Goal: Information Seeking & Learning: Learn about a topic

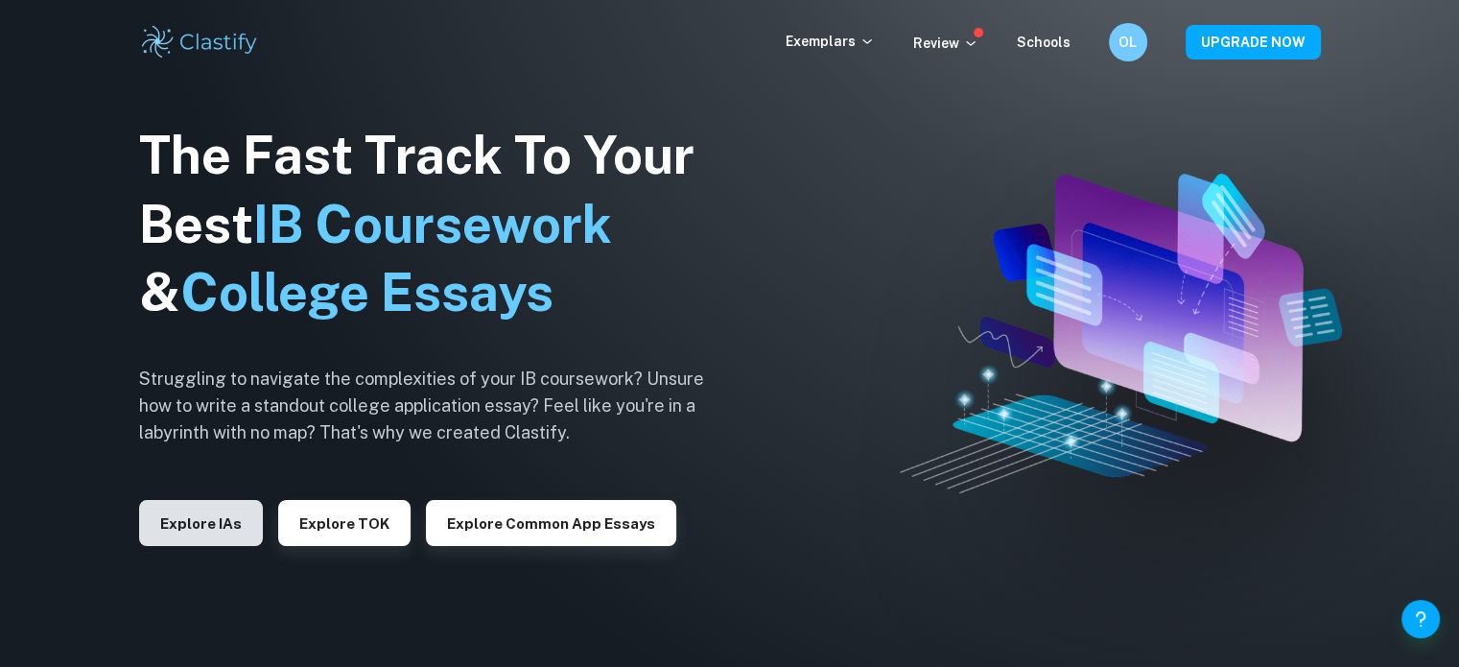
click at [218, 509] on button "Explore IAs" at bounding box center [201, 523] width 124 height 46
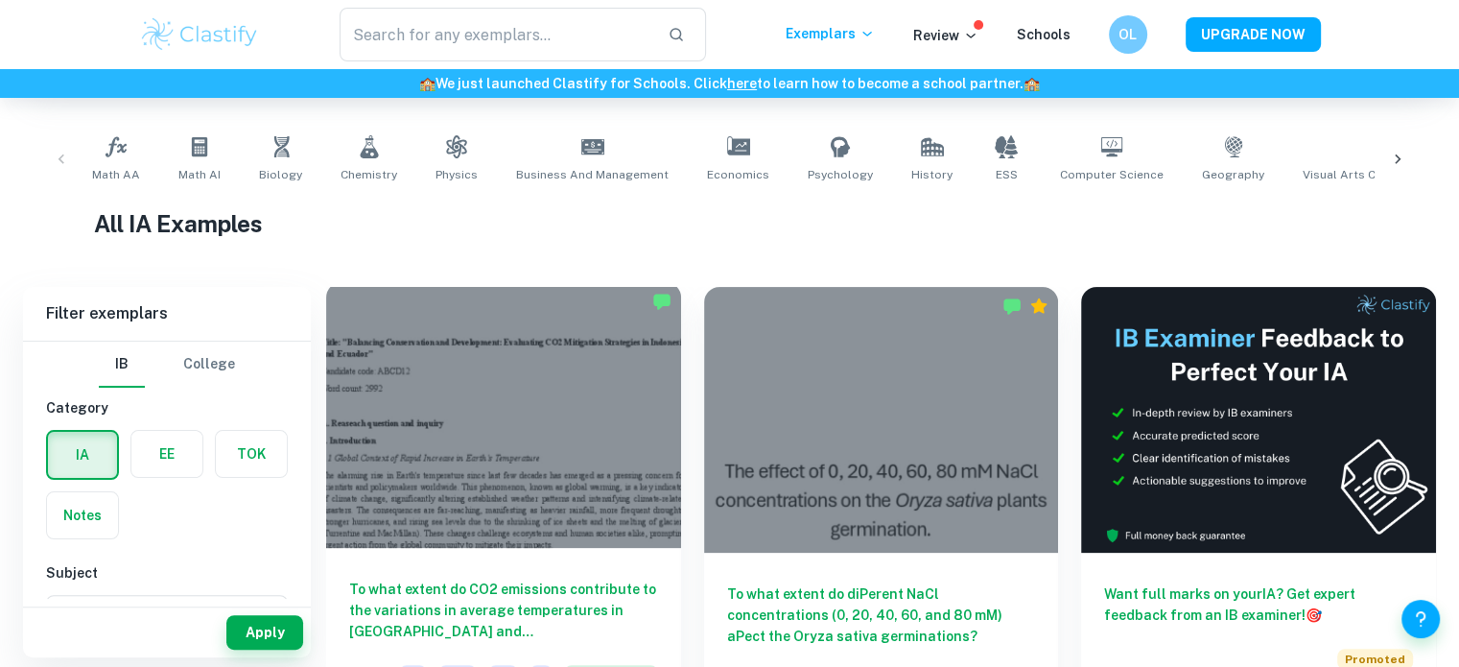
scroll to position [360, 0]
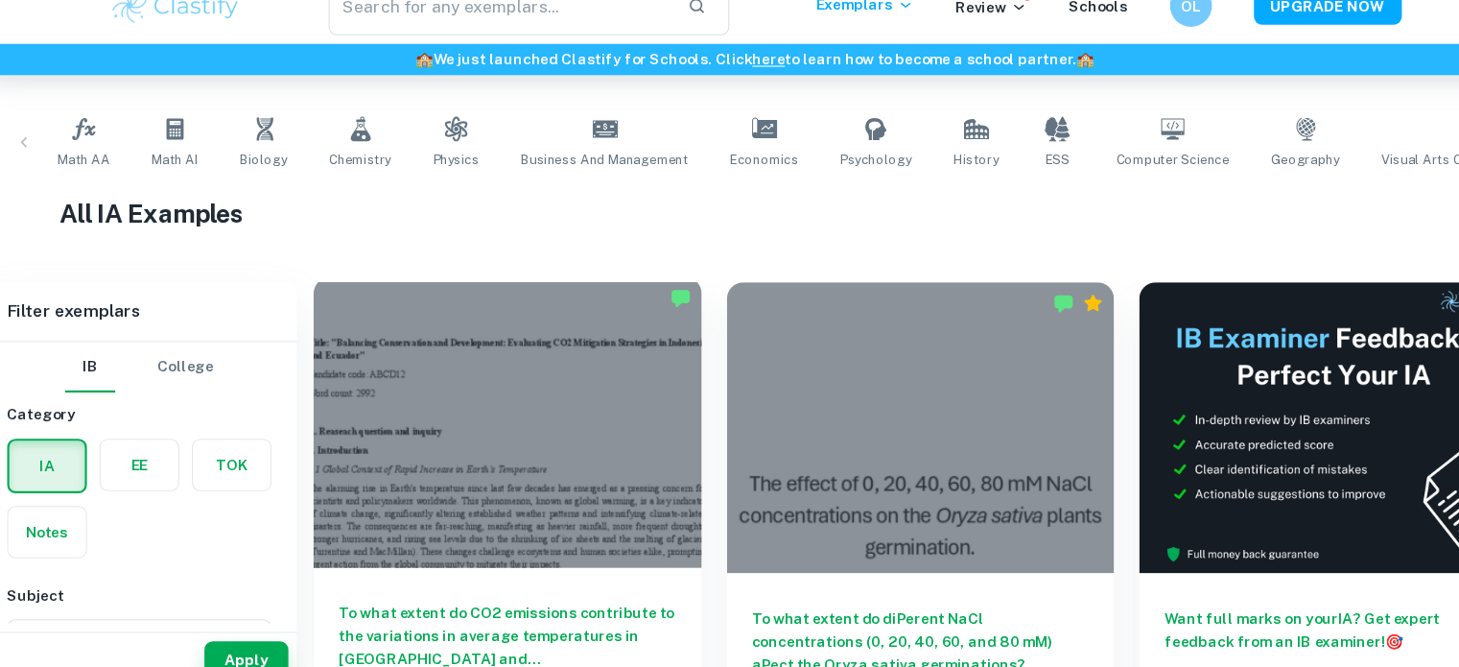
click at [385, 338] on div at bounding box center [503, 415] width 355 height 266
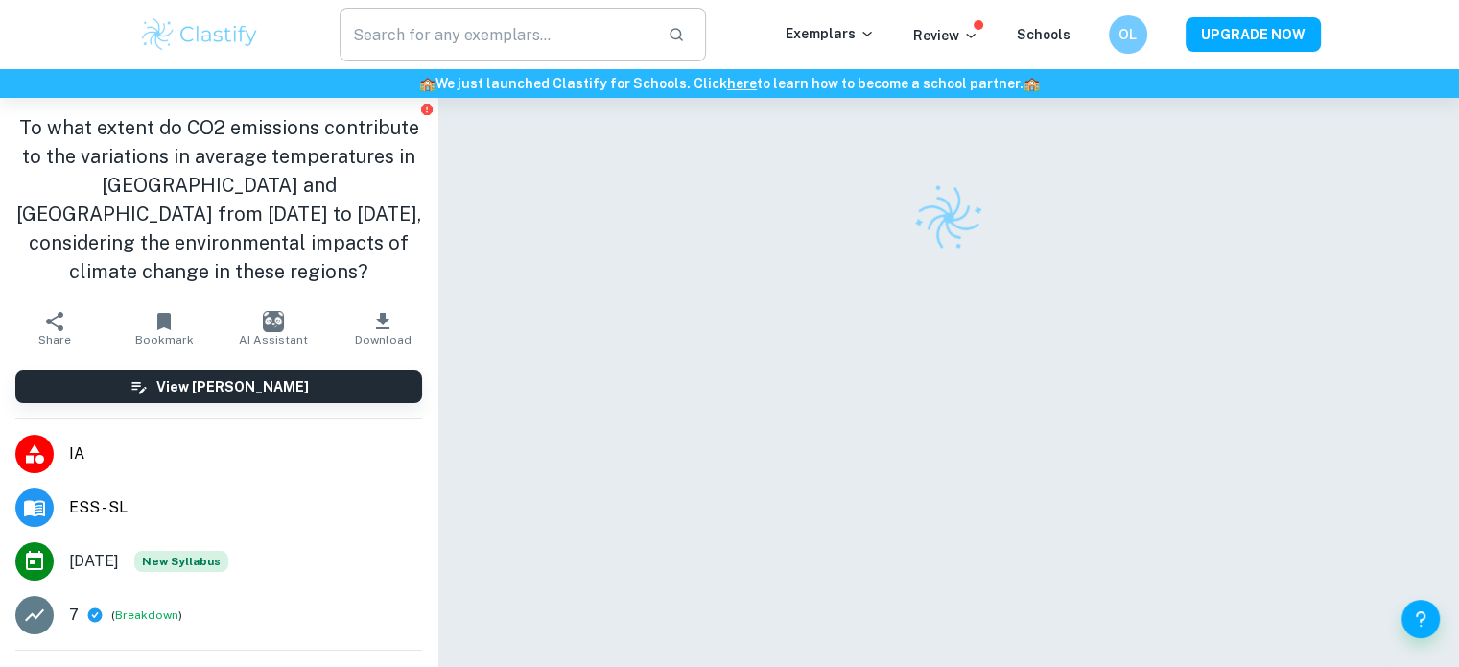
click at [478, 40] on input "text" at bounding box center [497, 35] width 314 height 54
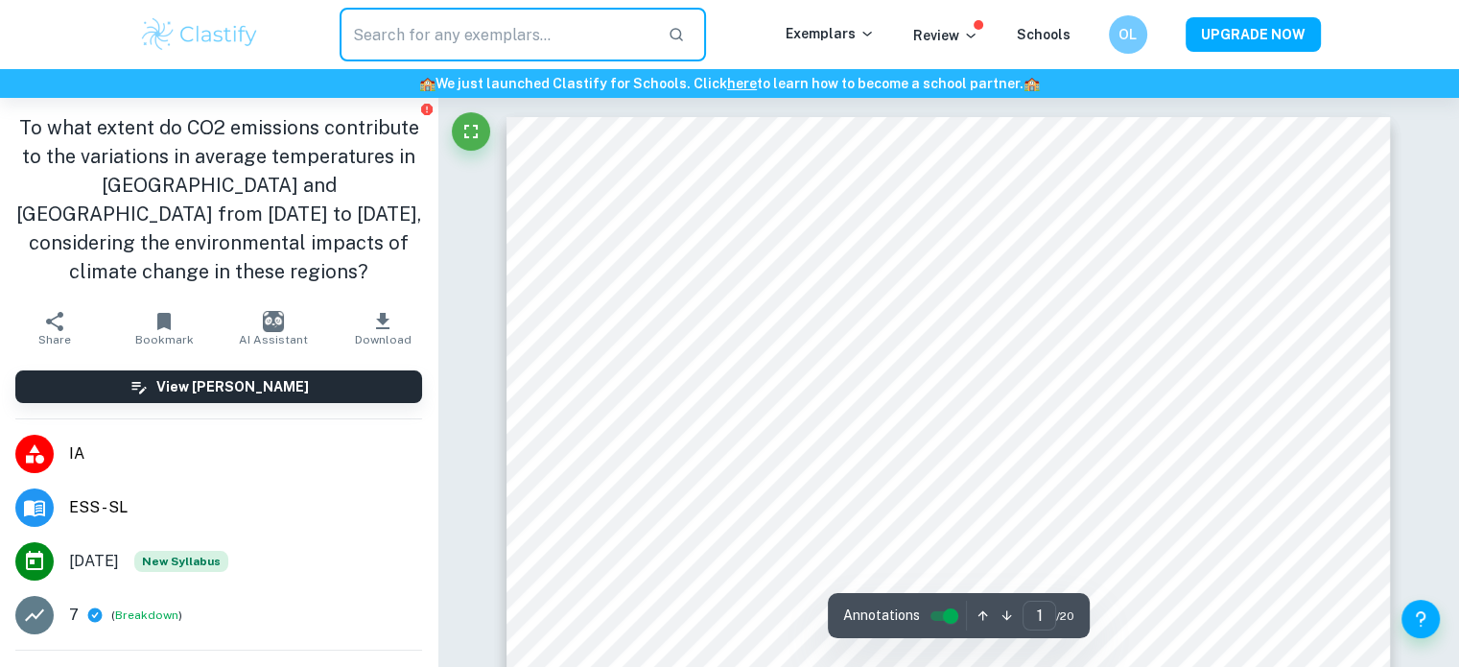
type input "e"
type input "c"
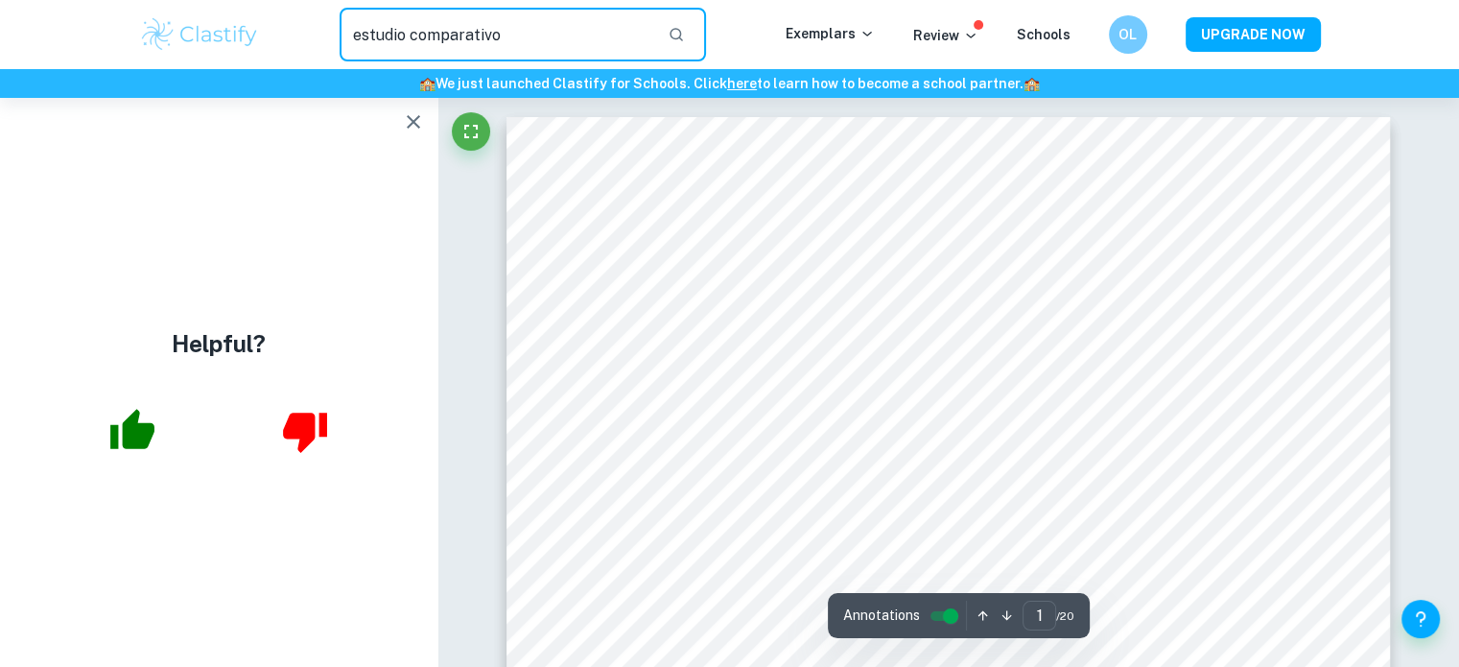
type input "estudio comparativo"
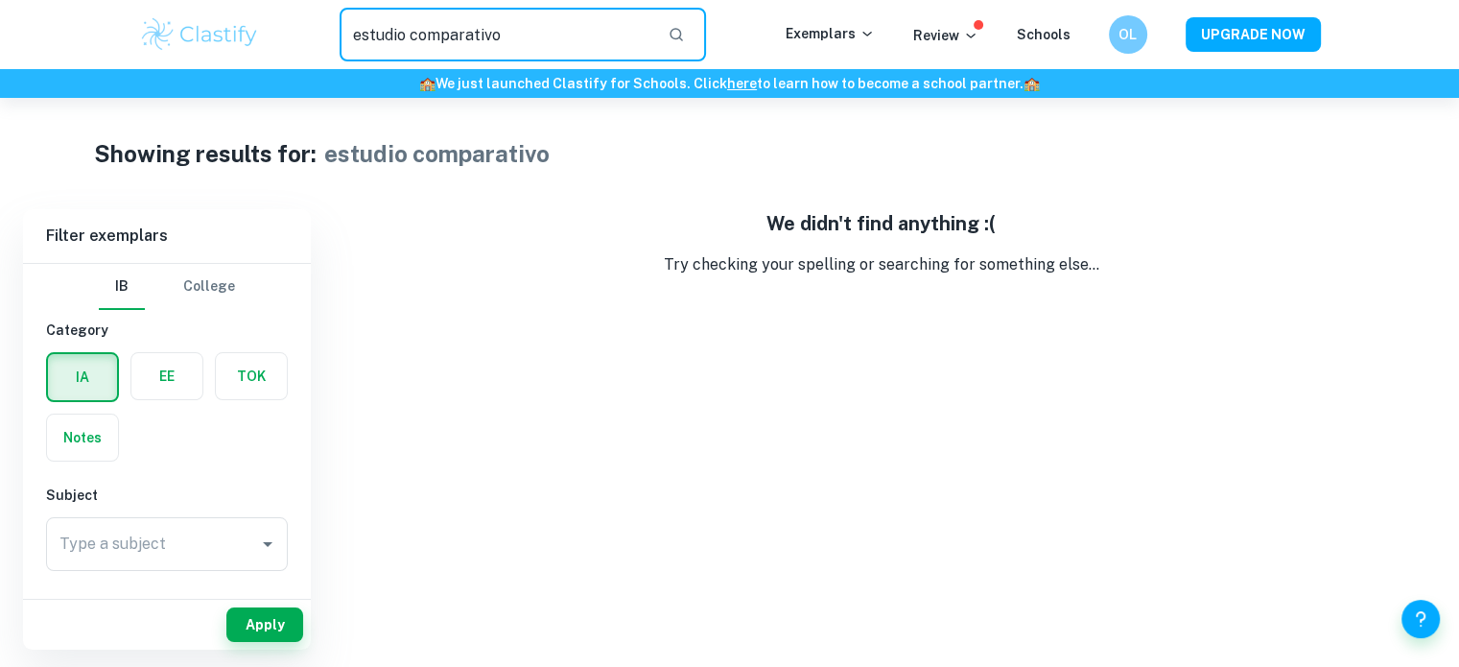
click at [526, 45] on input "estudio comparativo" at bounding box center [497, 35] width 314 height 54
drag, startPoint x: 526, startPoint y: 45, endPoint x: 338, endPoint y: 50, distance: 188.1
click at [338, 50] on div "estudio comparativo ​" at bounding box center [522, 35] width 525 height 54
click at [101, 528] on input "Type a subject" at bounding box center [153, 544] width 196 height 36
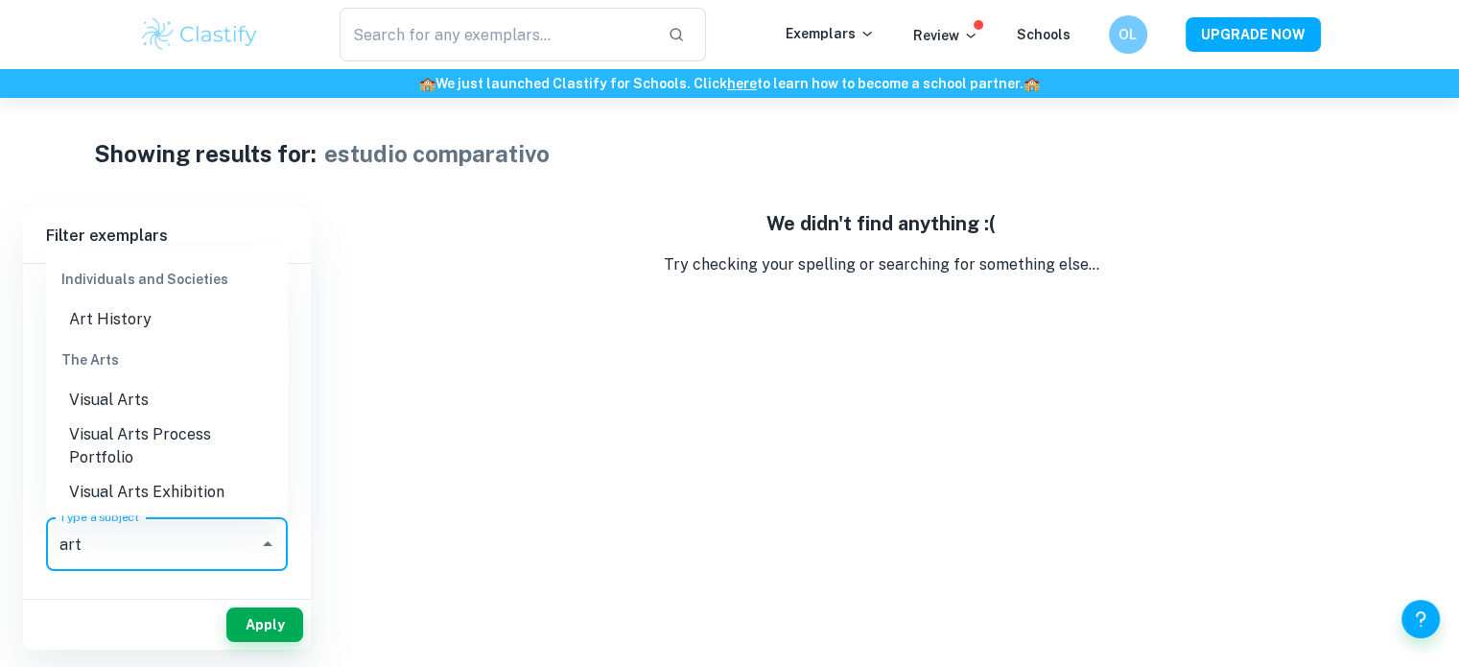
scroll to position [59, 0]
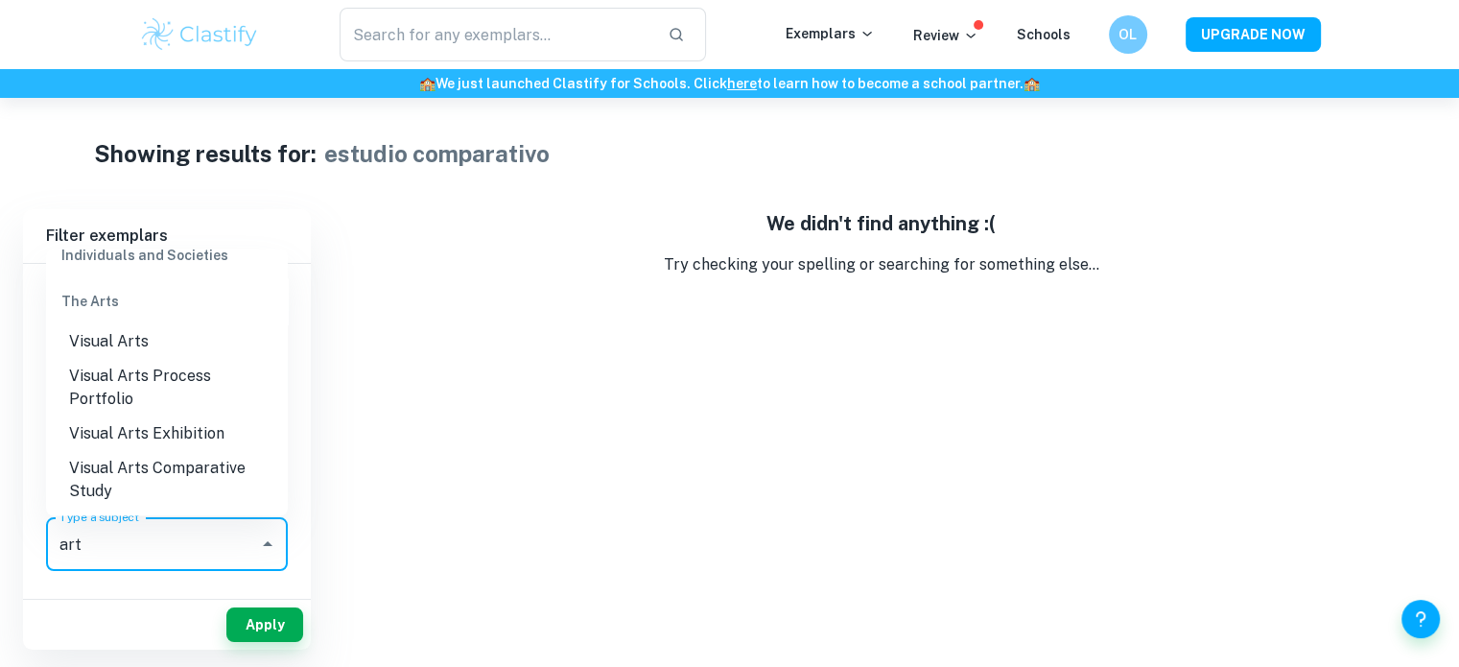
click at [136, 480] on li "Visual Arts Comparative Study" at bounding box center [167, 480] width 242 height 58
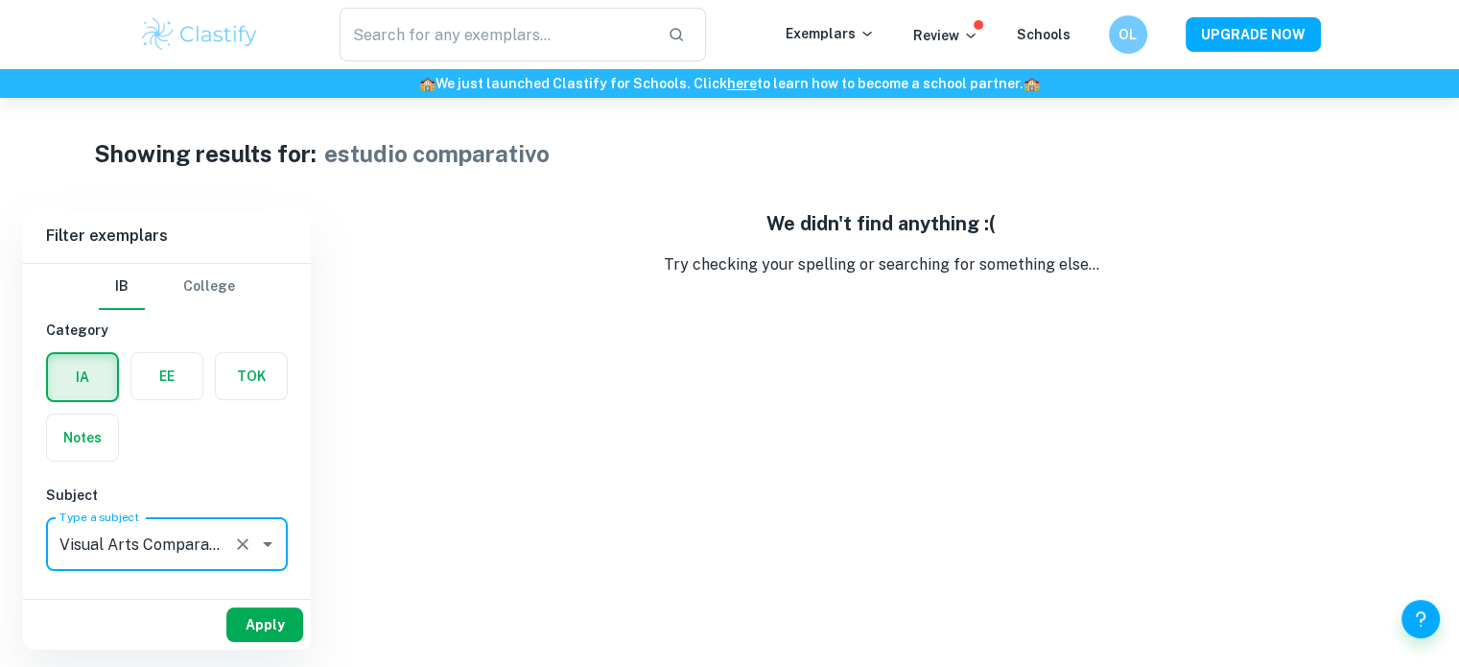
type input "Visual Arts Comparative Study"
click at [248, 621] on button "Apply" at bounding box center [264, 624] width 77 height 35
click at [248, 624] on button "Apply" at bounding box center [264, 624] width 77 height 35
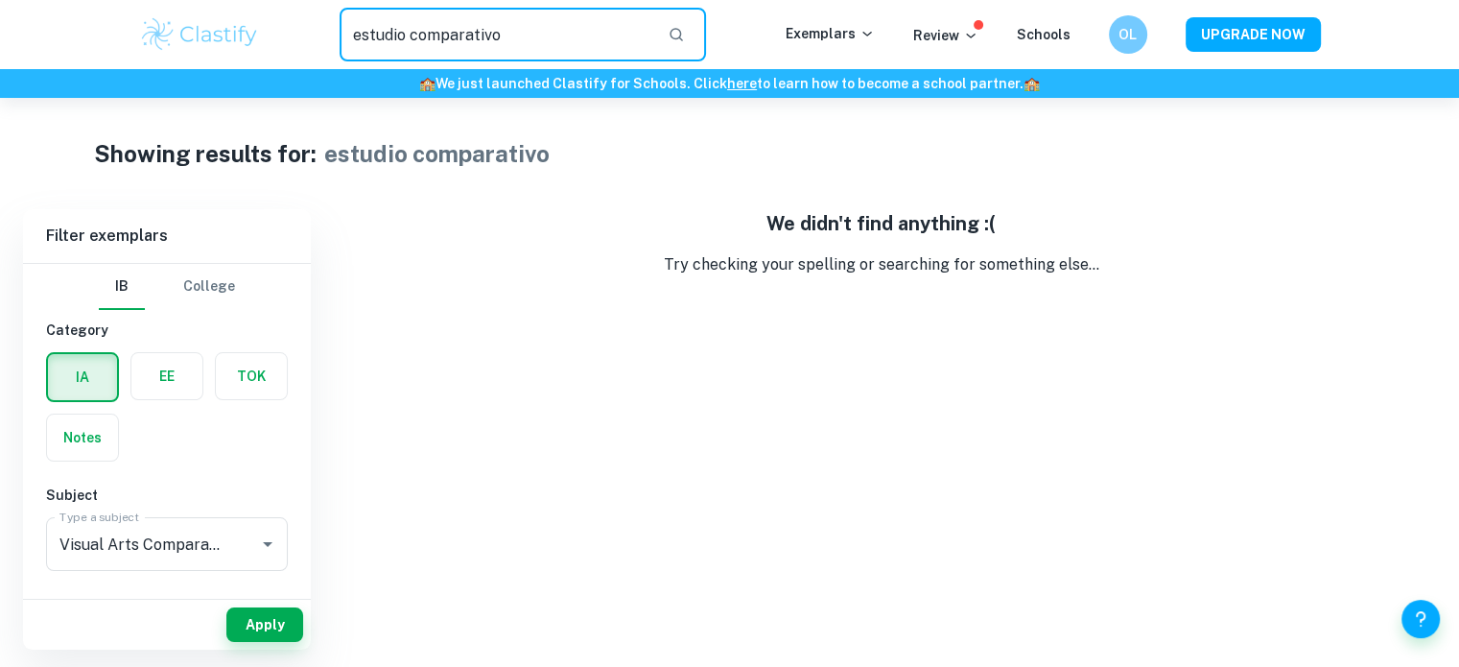
drag, startPoint x: 518, startPoint y: 37, endPoint x: 361, endPoint y: 27, distance: 157.7
click at [361, 27] on input "estudio comparativo" at bounding box center [497, 35] width 314 height 54
type input "e"
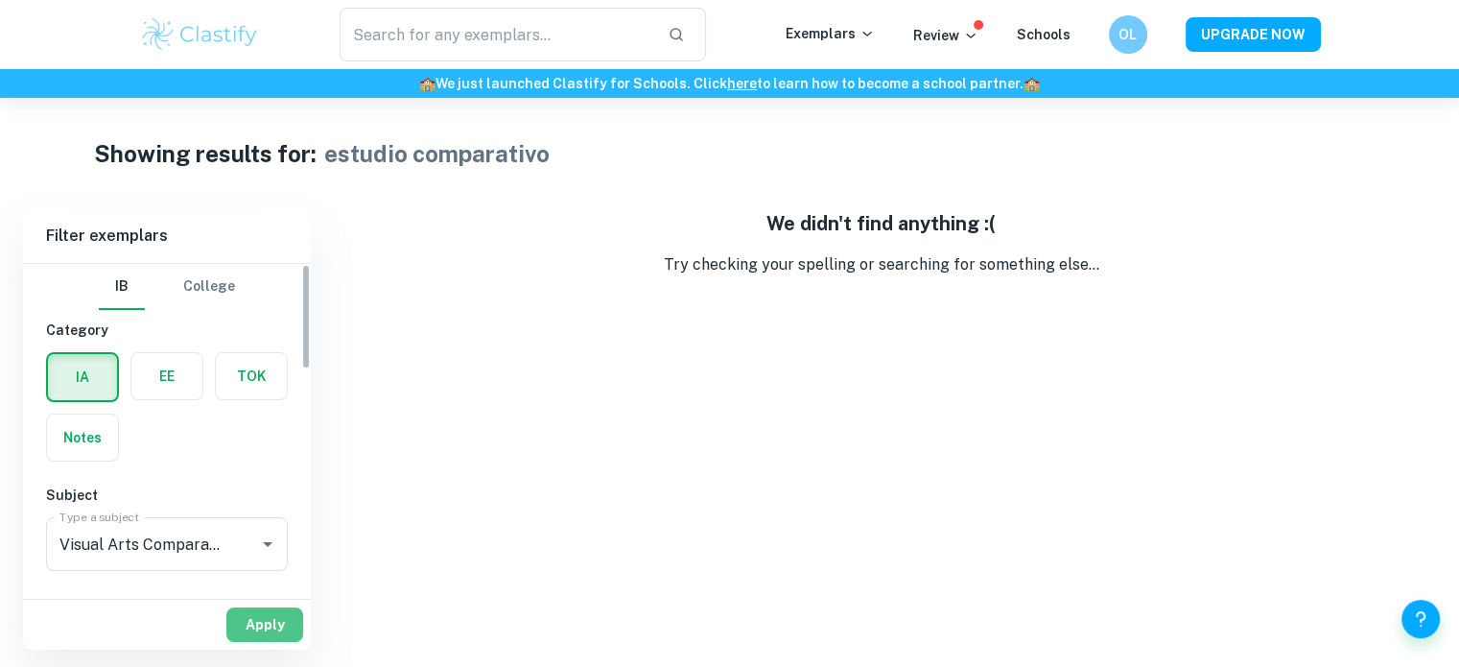
click at [255, 617] on button "Apply" at bounding box center [264, 624] width 77 height 35
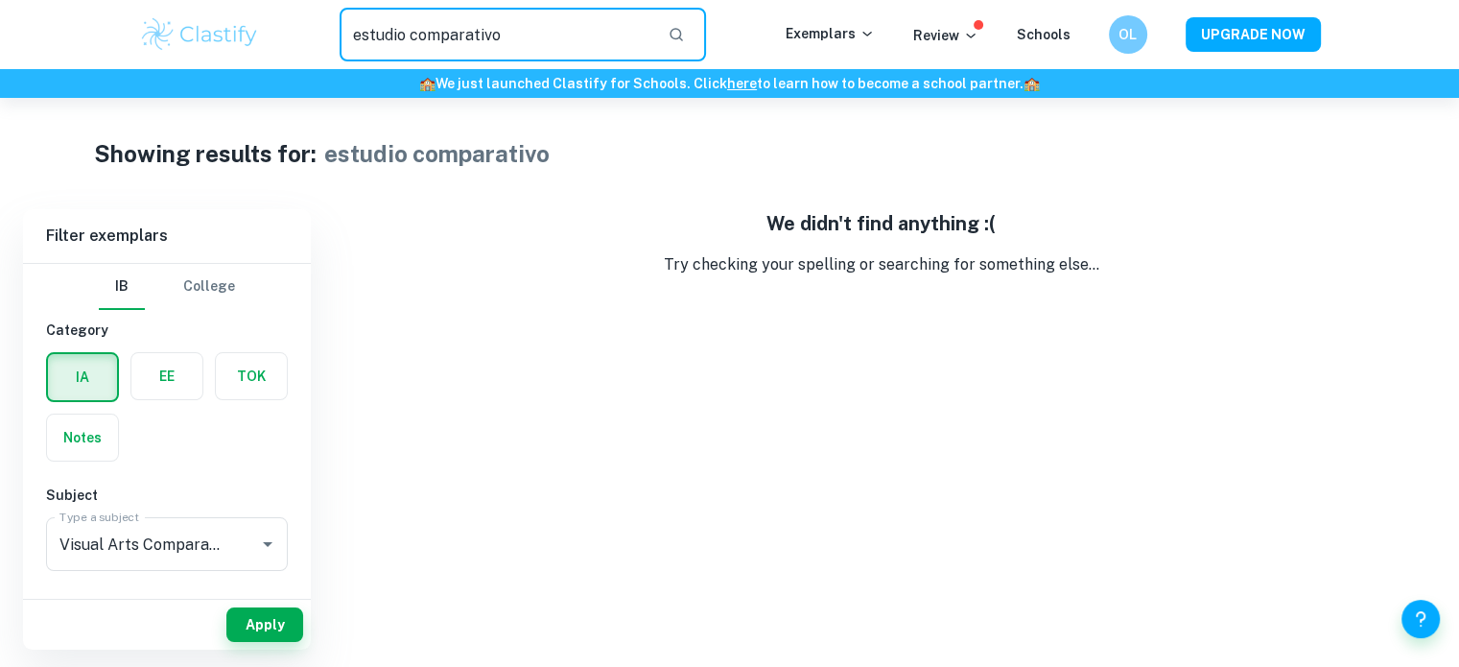
click at [537, 33] on input "estudio comparativo" at bounding box center [497, 35] width 314 height 54
type input "e"
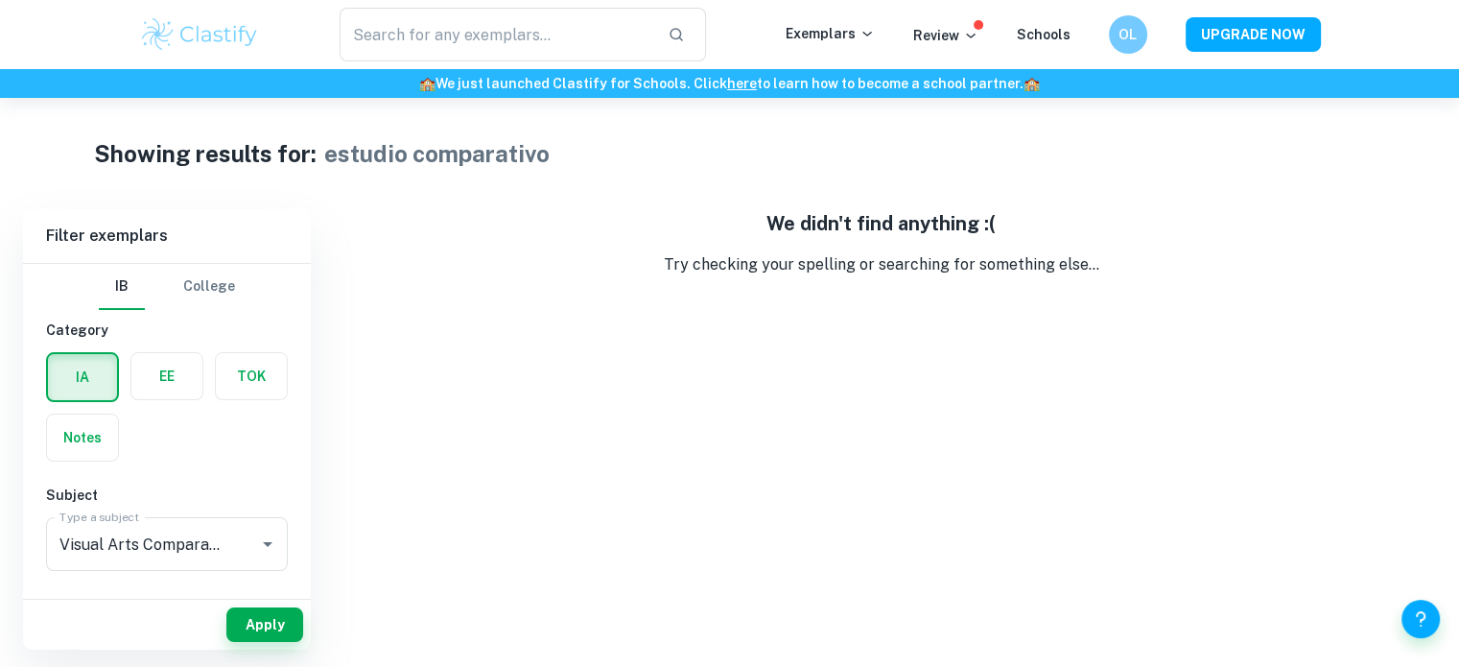
click at [492, 429] on div "We didn't find anything :( Try checking your spelling or searching for somethin…" at bounding box center [881, 429] width 1110 height 440
click at [276, 628] on button "Apply" at bounding box center [264, 624] width 77 height 35
type input "estudio comparativo"
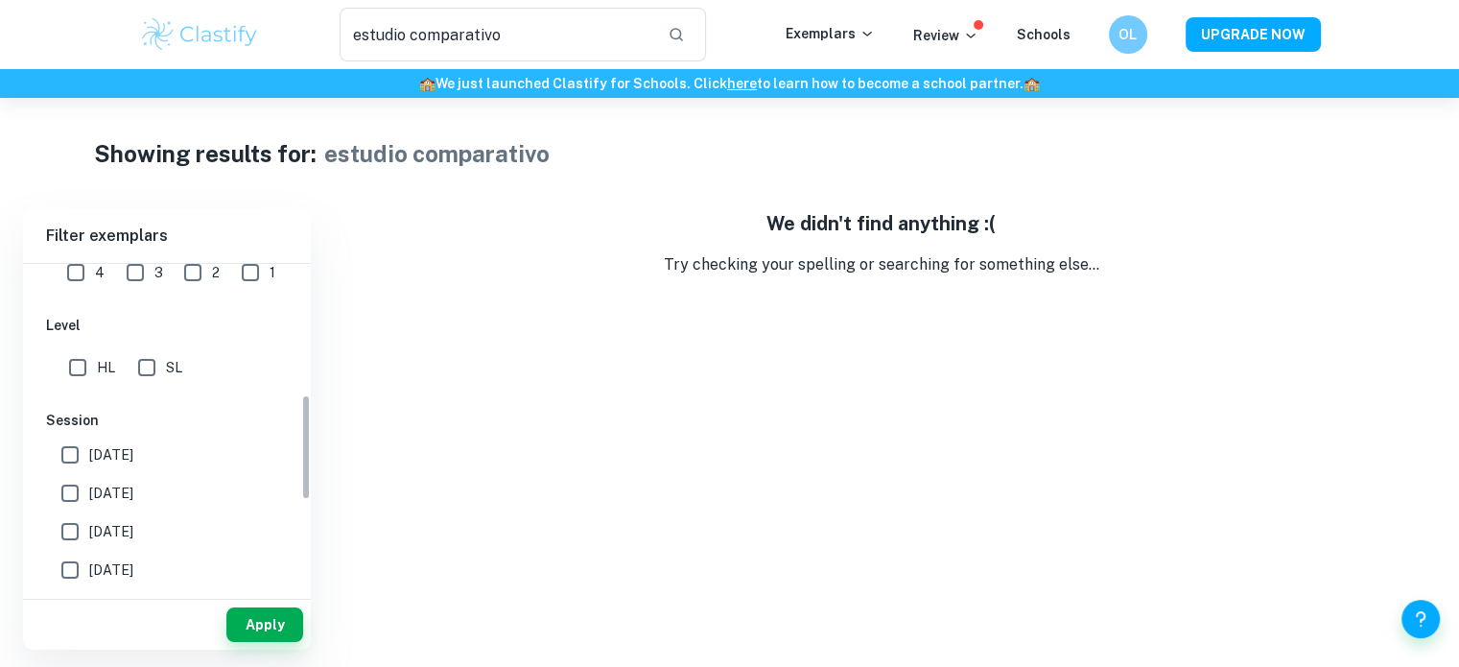
scroll to position [401, 0]
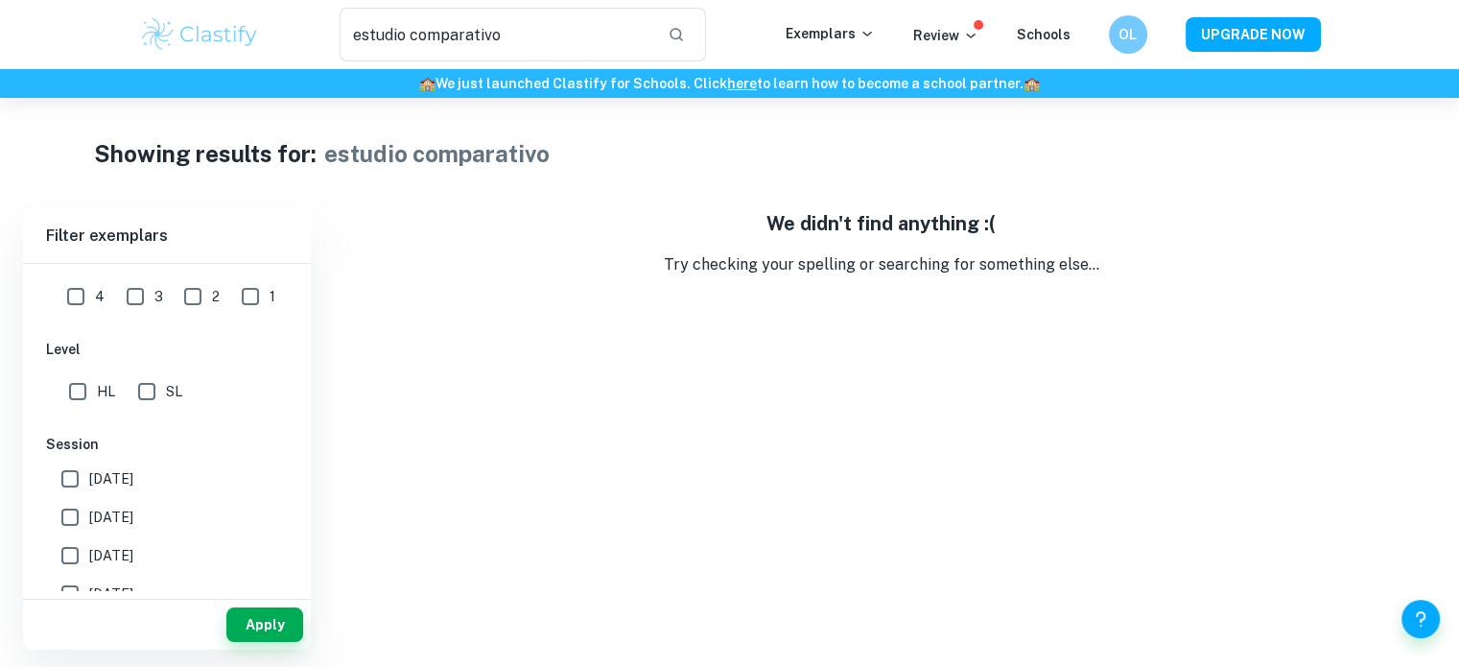
drag, startPoint x: 157, startPoint y: 391, endPoint x: 91, endPoint y: 391, distance: 66.2
click at [91, 391] on div "HL SL" at bounding box center [170, 388] width 249 height 46
click at [91, 391] on input "HL" at bounding box center [78, 391] width 38 height 38
checkbox input "true"
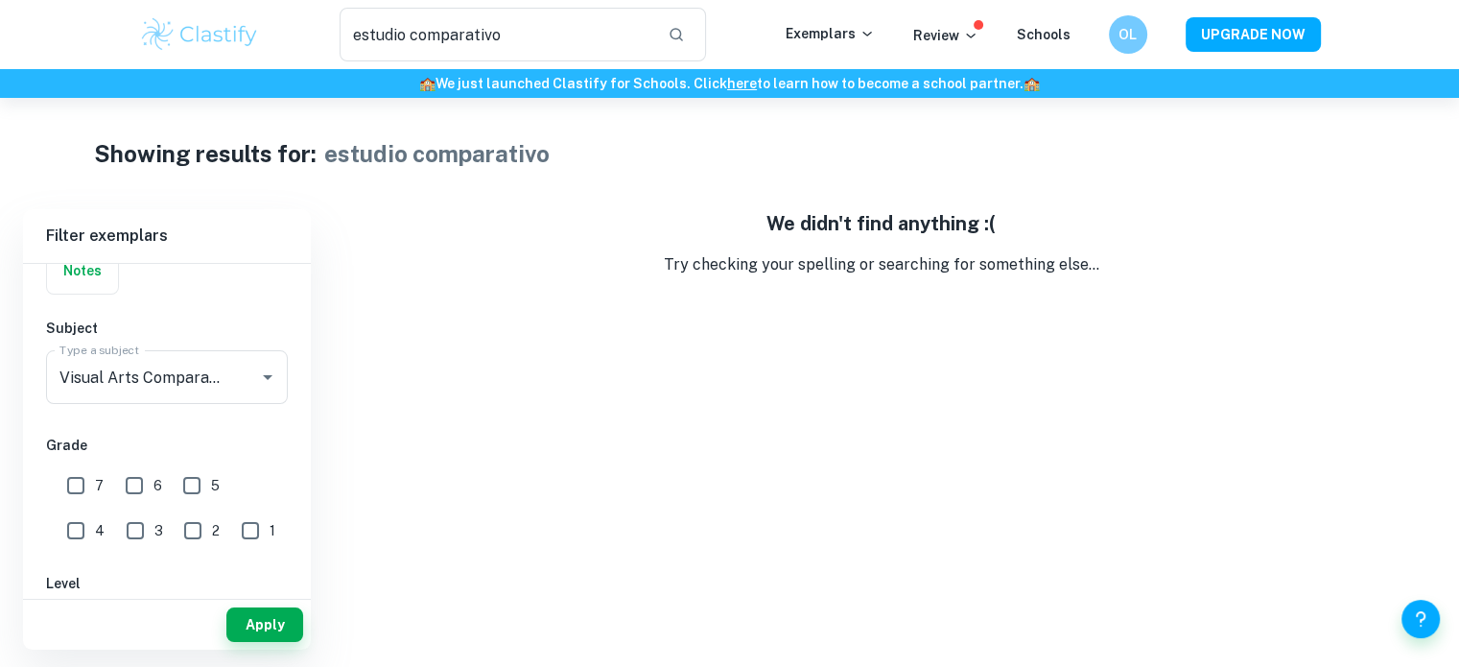
click at [70, 485] on input "7" at bounding box center [76, 485] width 38 height 38
checkbox input "true"
click at [284, 628] on button "Apply" at bounding box center [264, 624] width 77 height 35
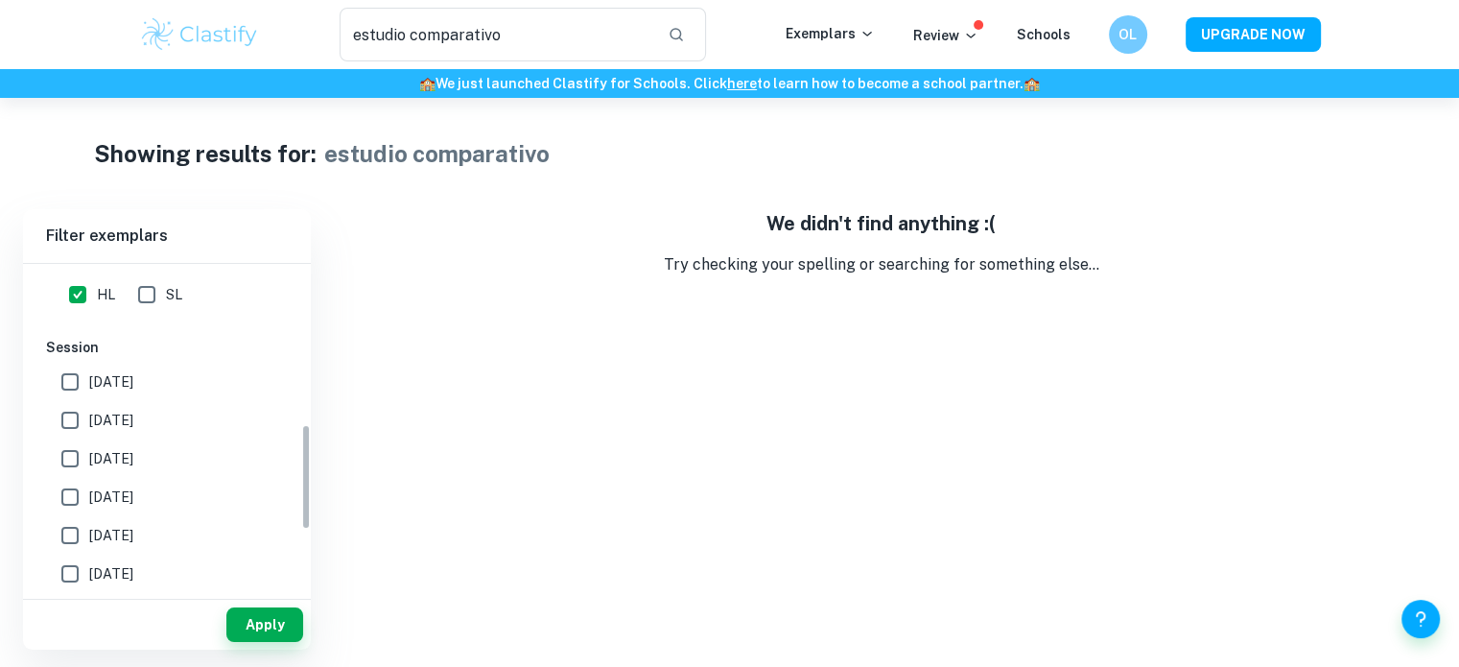
scroll to position [497, 0]
click at [90, 432] on label "[DATE]" at bounding box center [162, 421] width 222 height 38
click at [89, 432] on input "[DATE]" at bounding box center [70, 421] width 38 height 38
checkbox input "true"
click at [254, 623] on button "Apply" at bounding box center [264, 624] width 77 height 35
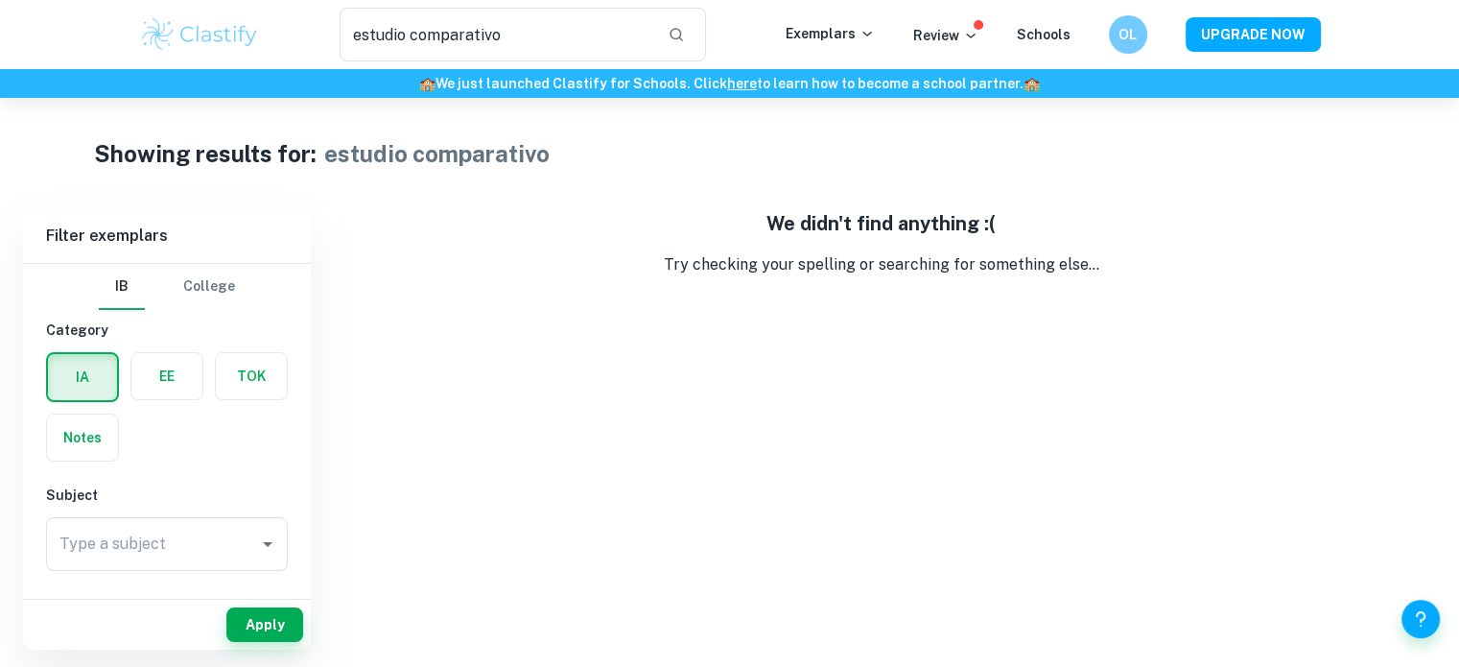
click at [212, 46] on img at bounding box center [200, 34] width 122 height 38
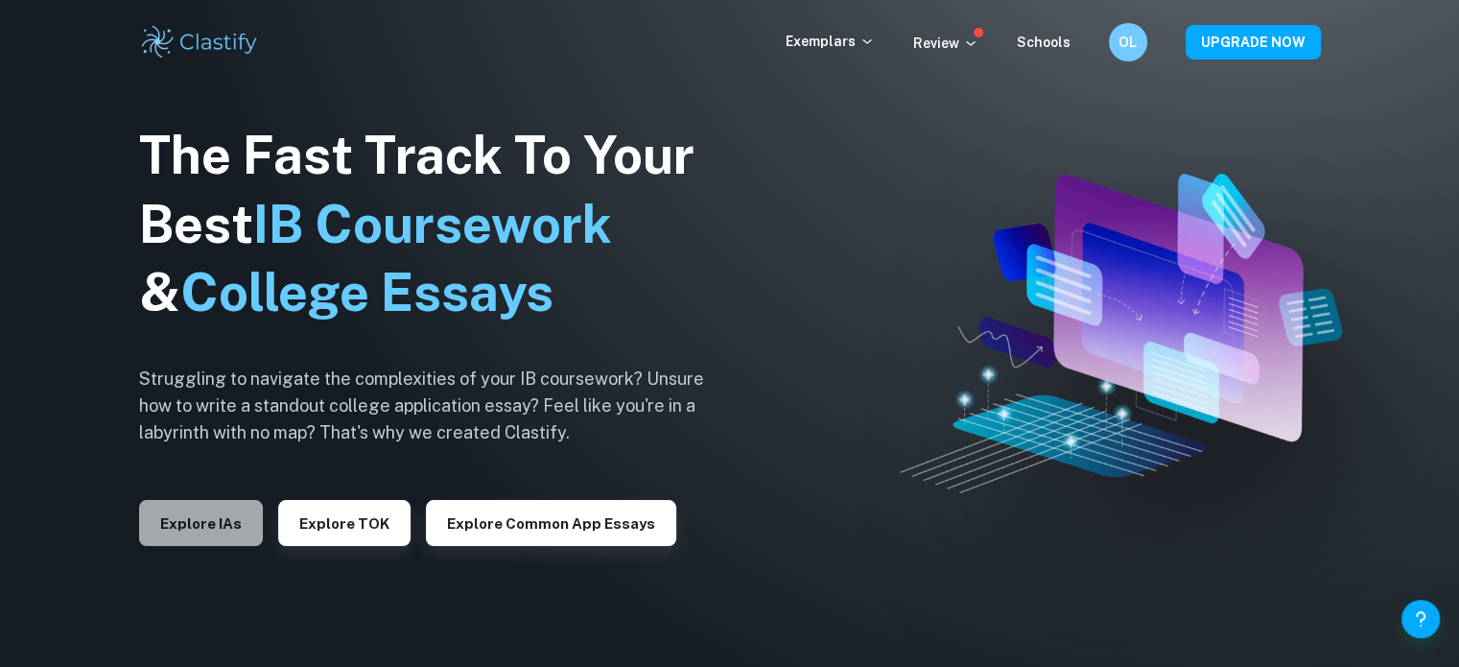
click at [192, 525] on button "Explore IAs" at bounding box center [201, 523] width 124 height 46
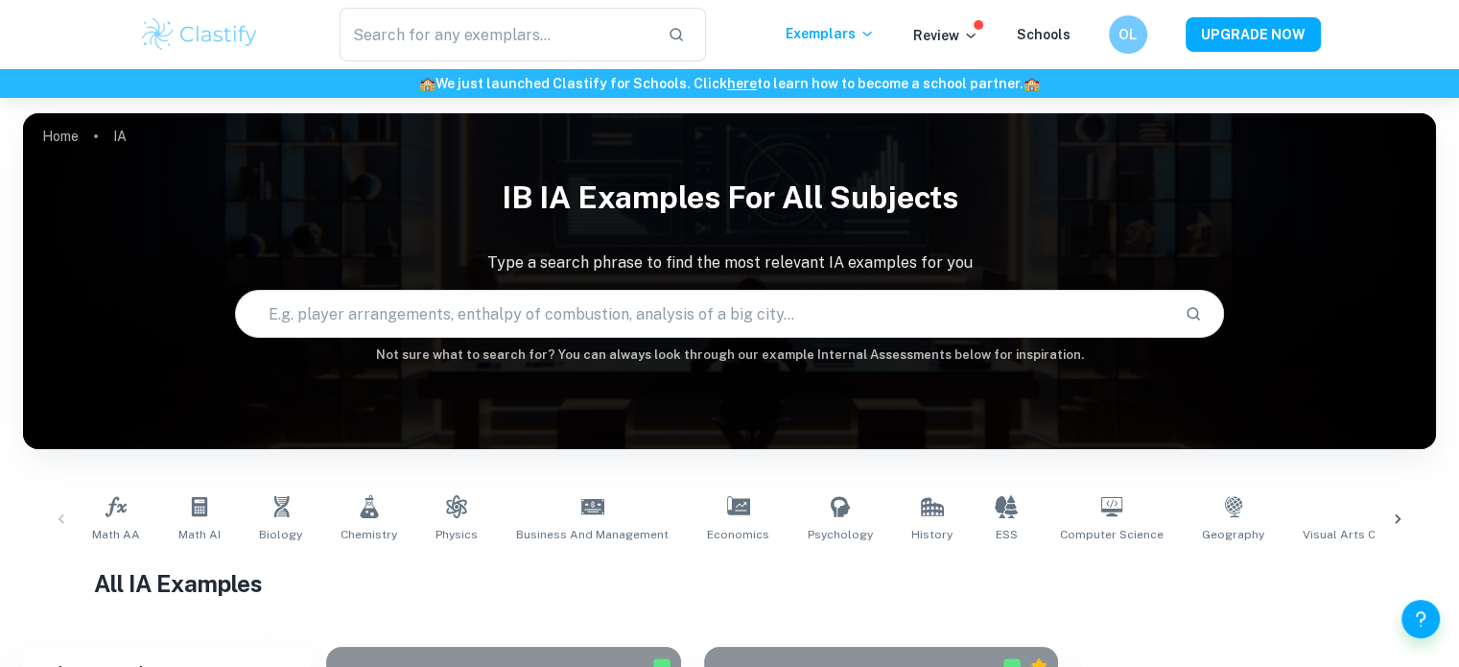
click at [407, 320] on input "text" at bounding box center [703, 314] width 934 height 54
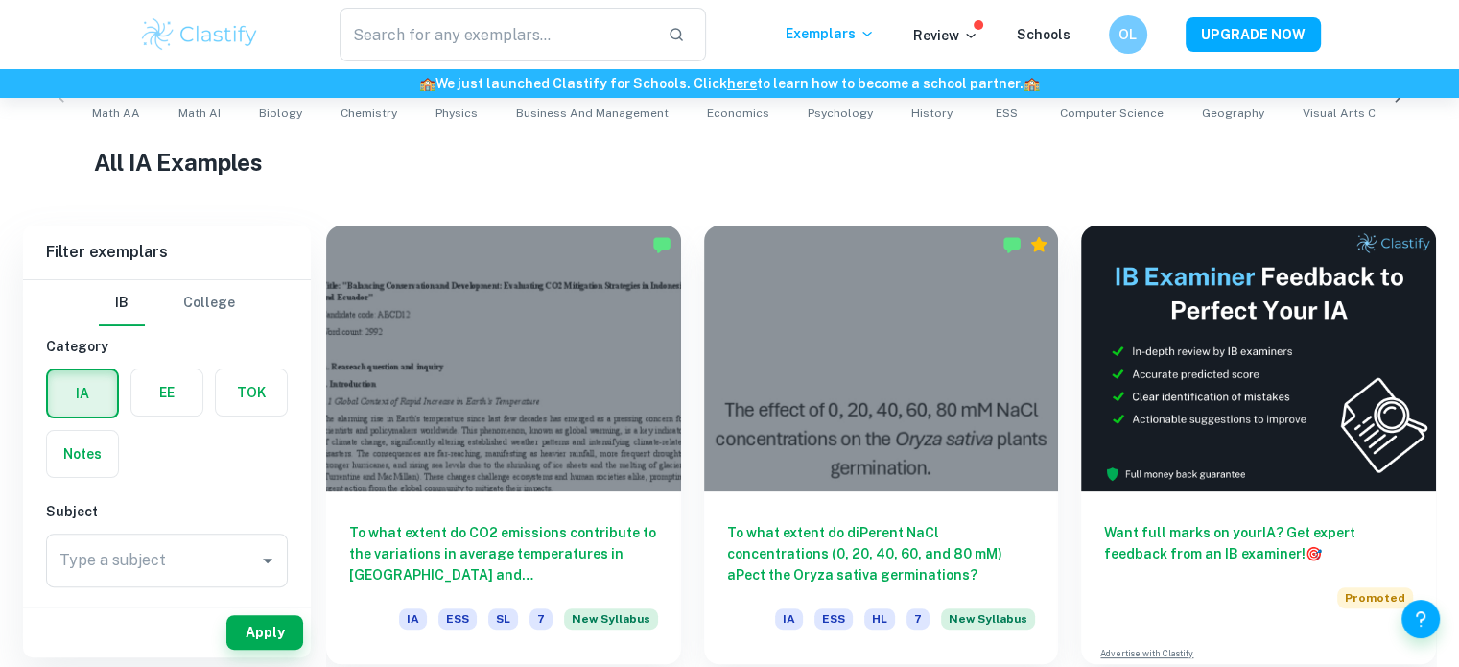
scroll to position [507, 0]
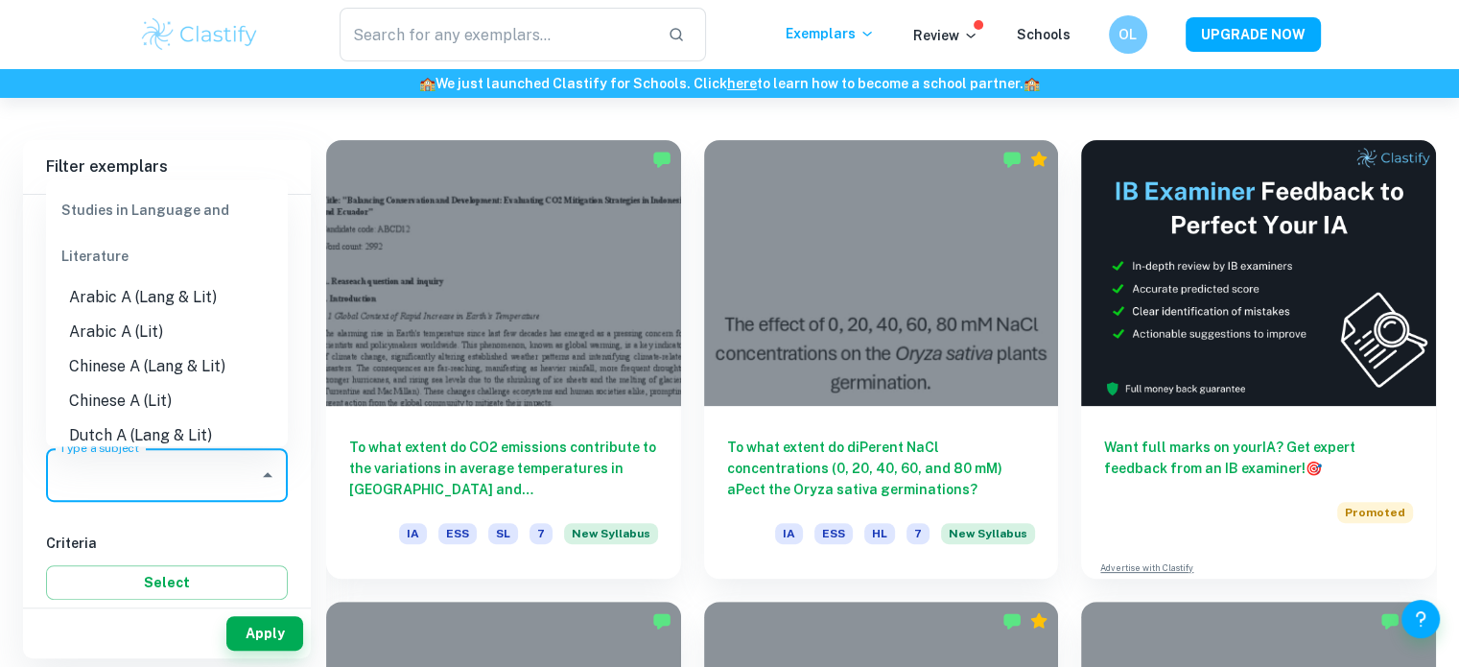
click at [154, 486] on input "Type a subject" at bounding box center [153, 475] width 196 height 36
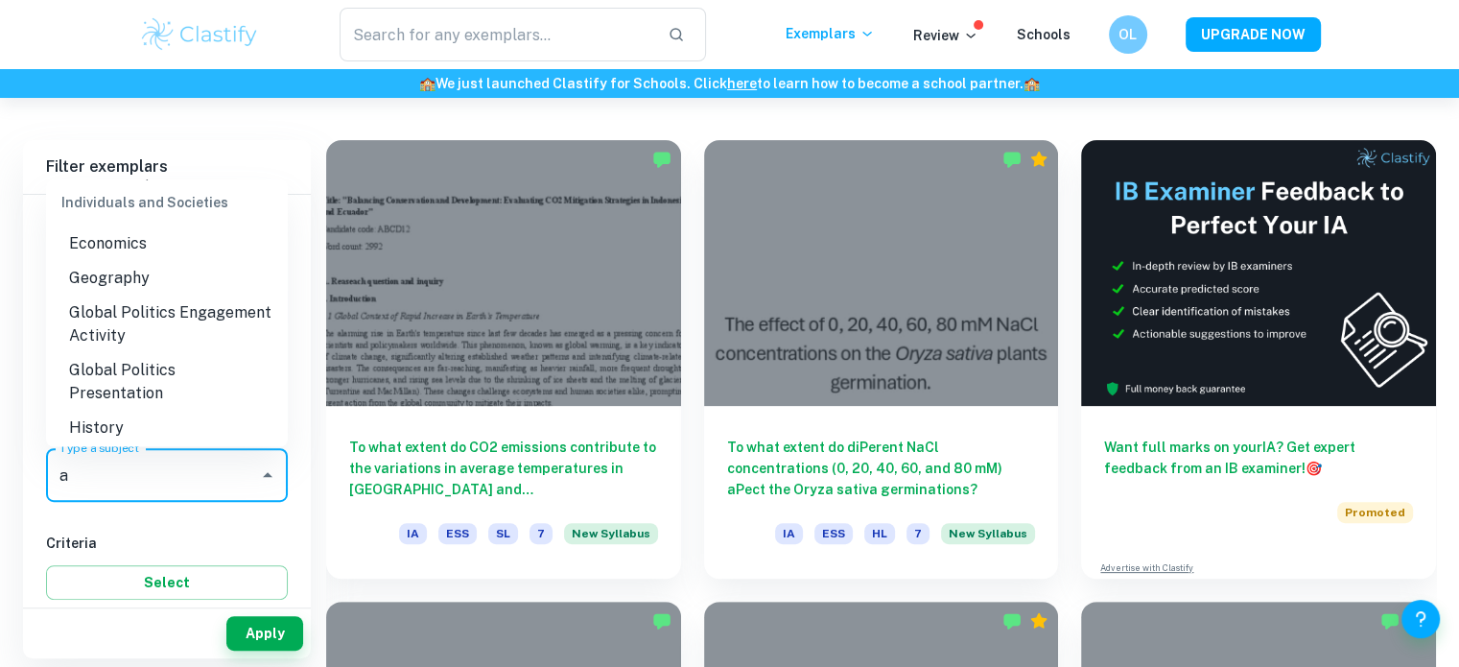
scroll to position [0, 0]
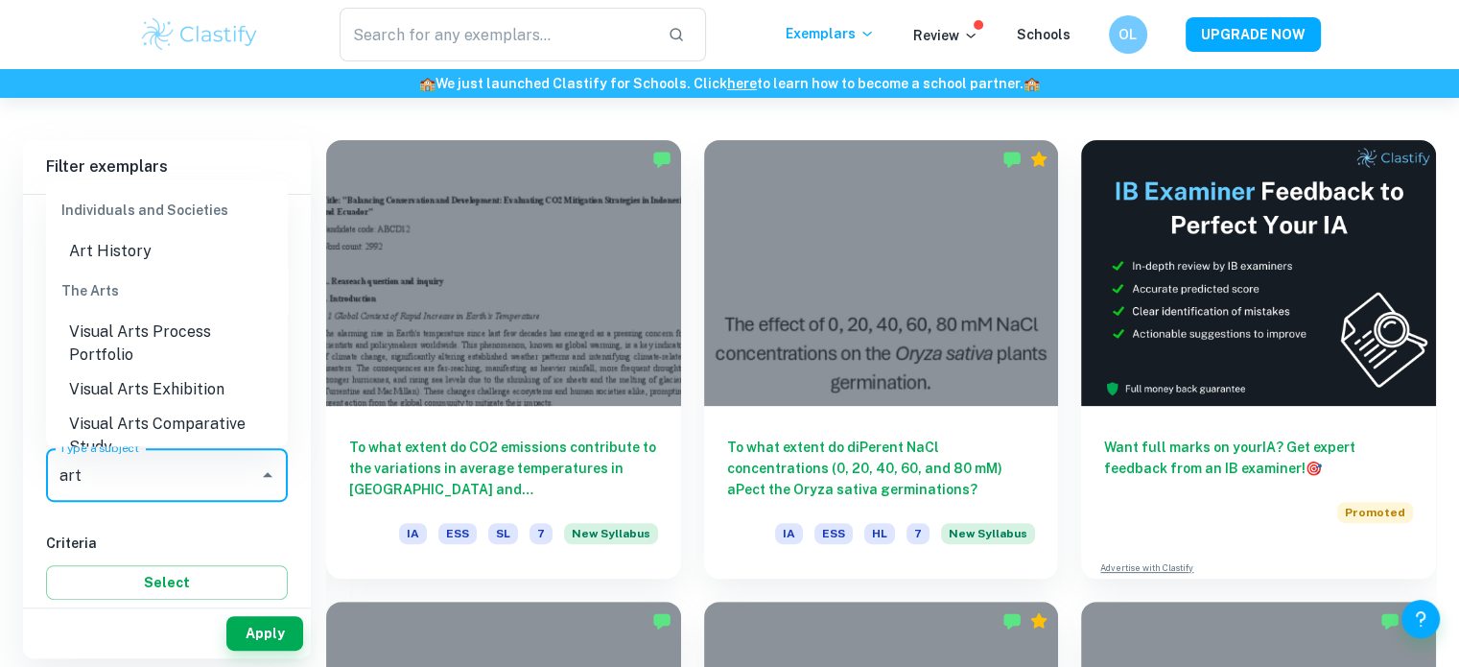
click at [152, 412] on li "Visual Arts Comparative Study" at bounding box center [167, 435] width 242 height 58
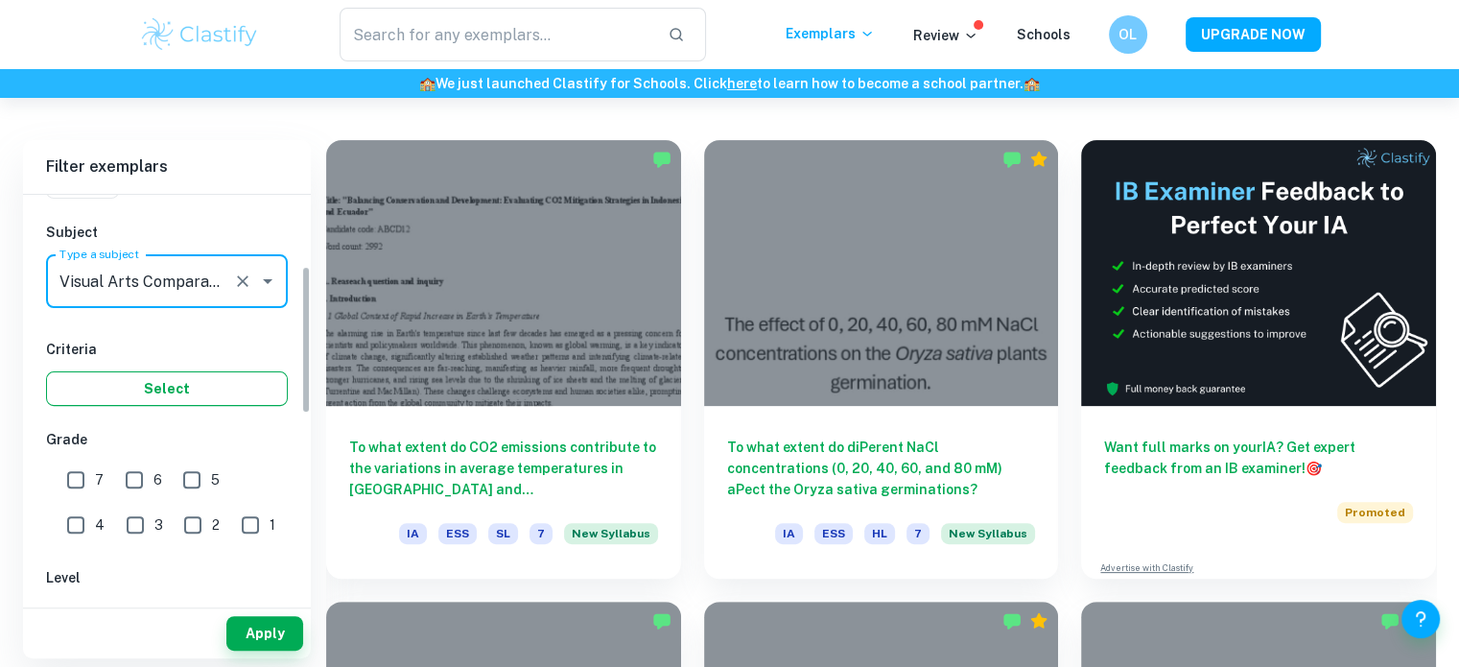
scroll to position [196, 0]
type input "Visual Arts Comparative Study"
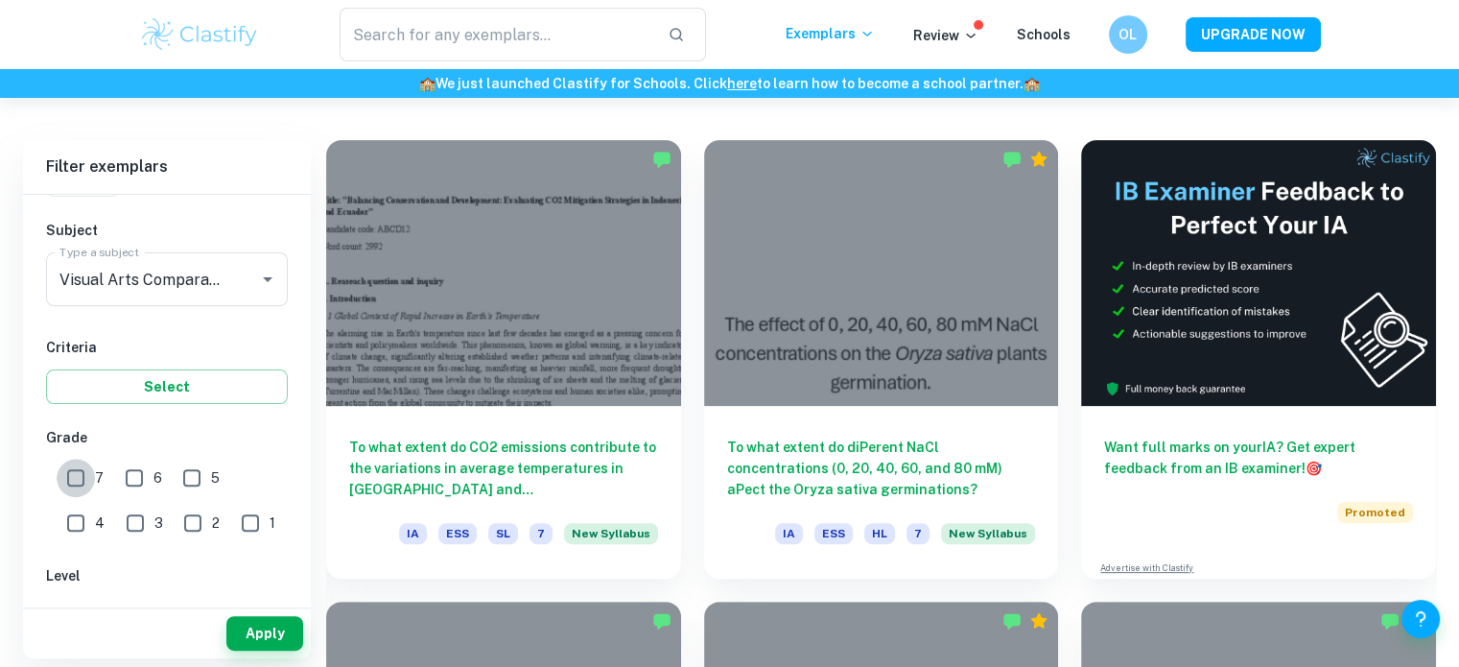
click at [72, 469] on input "7" at bounding box center [76, 478] width 38 height 38
checkbox input "true"
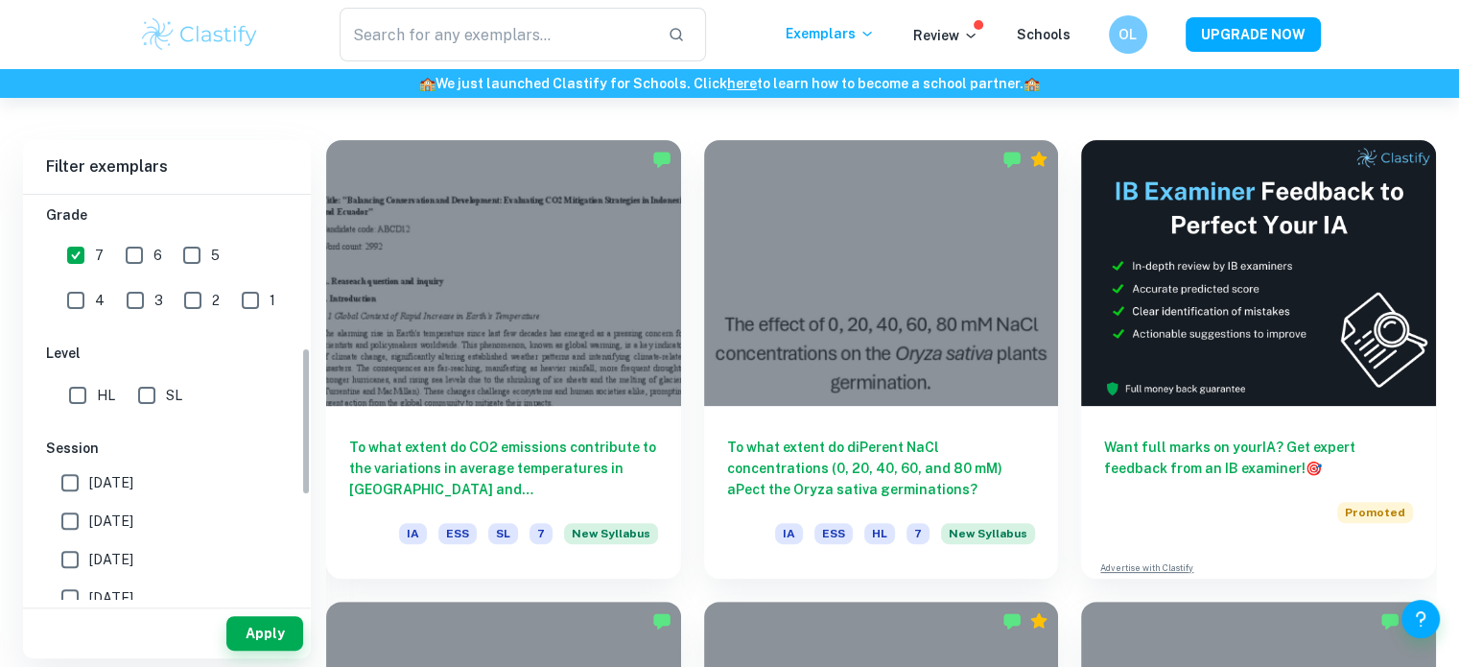
scroll to position [456, 0]
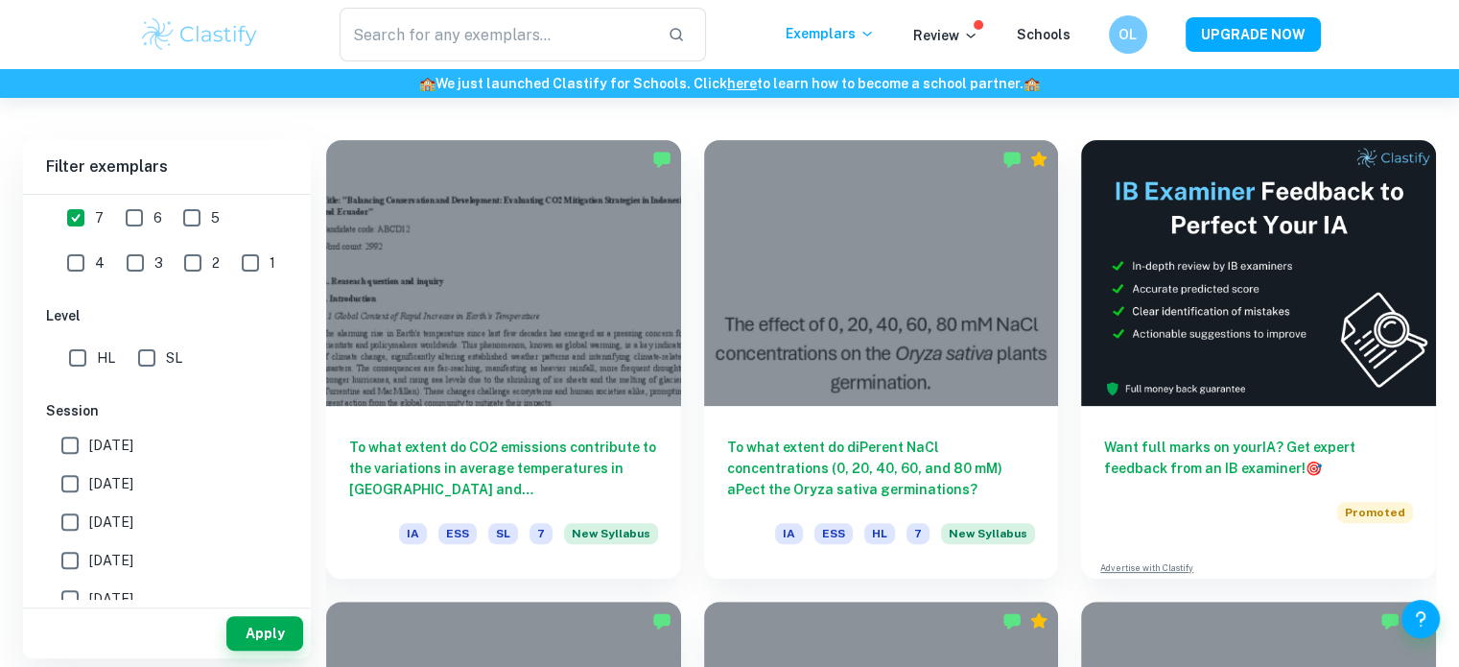
click at [69, 480] on input "[DATE]" at bounding box center [70, 483] width 38 height 38
checkbox input "true"
click at [69, 558] on input "[DATE]" at bounding box center [70, 560] width 38 height 38
click at [65, 557] on input "[DATE]" at bounding box center [70, 560] width 38 height 38
checkbox input "false"
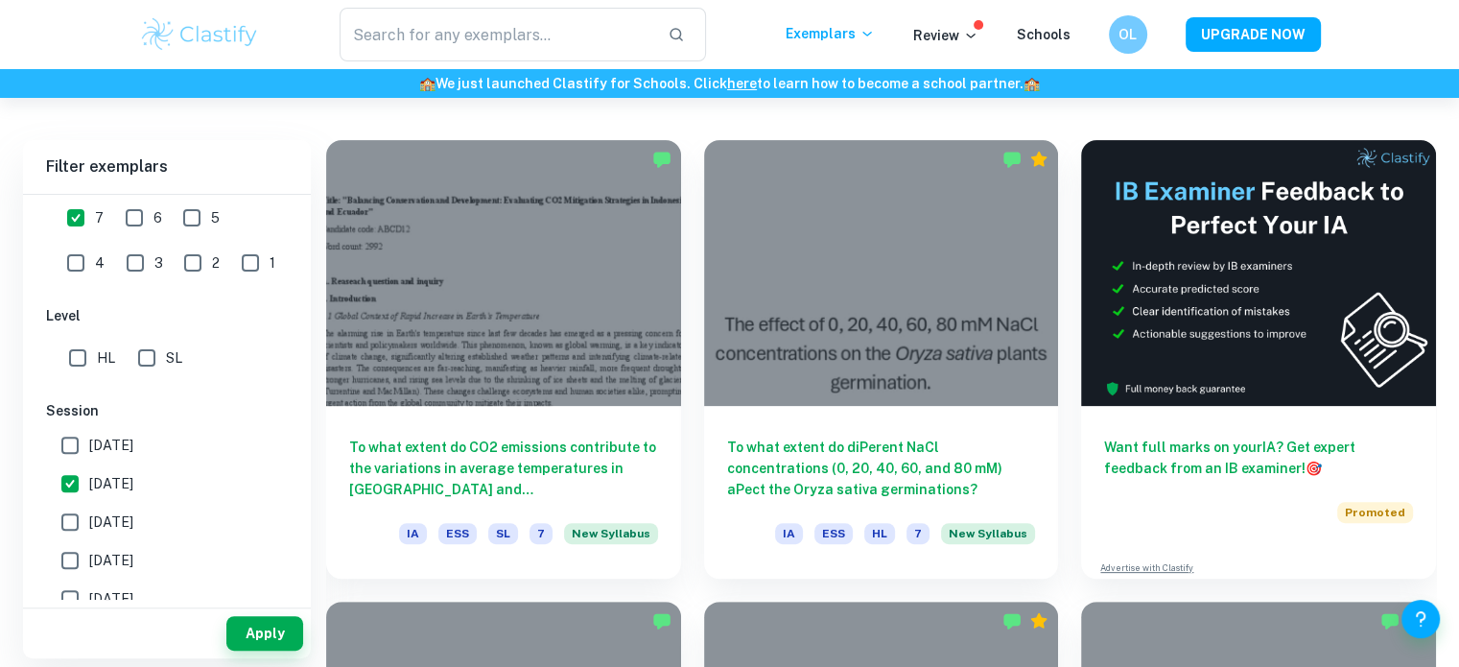
click at [70, 485] on input "[DATE]" at bounding box center [70, 483] width 38 height 38
checkbox input "false"
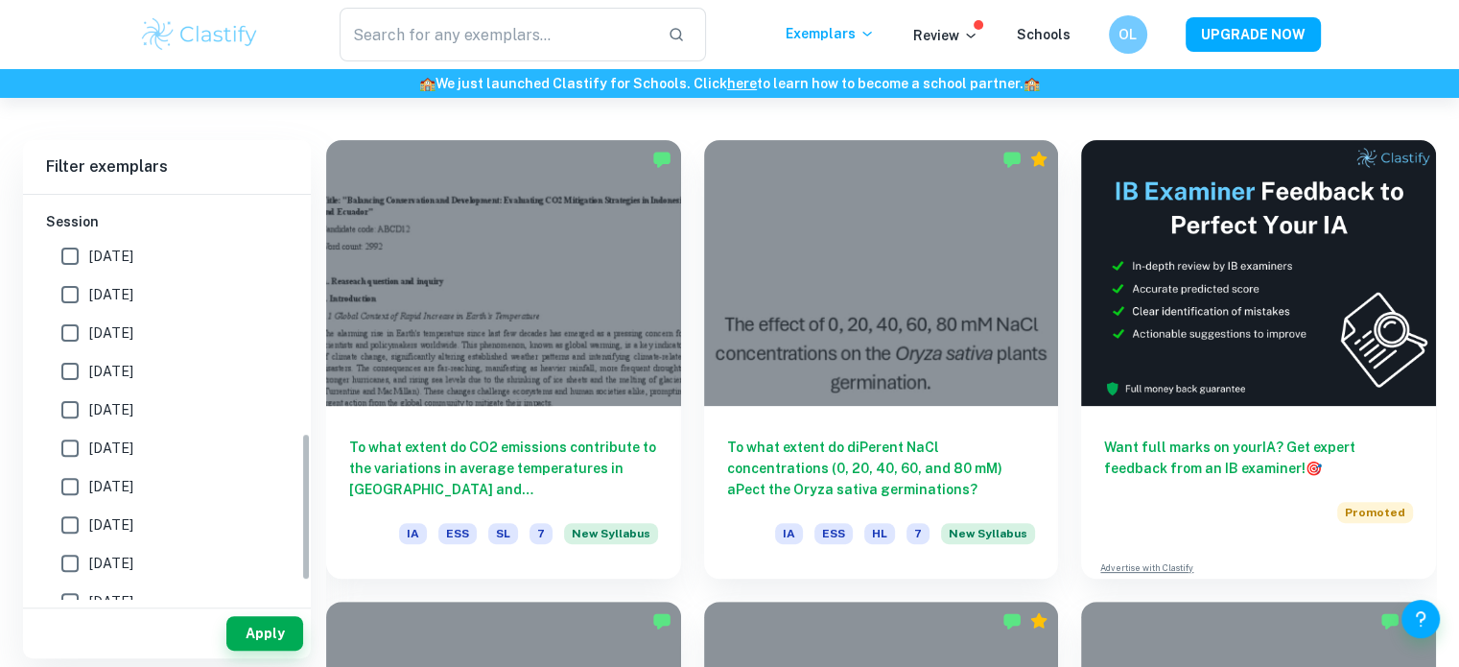
scroll to position [654, 0]
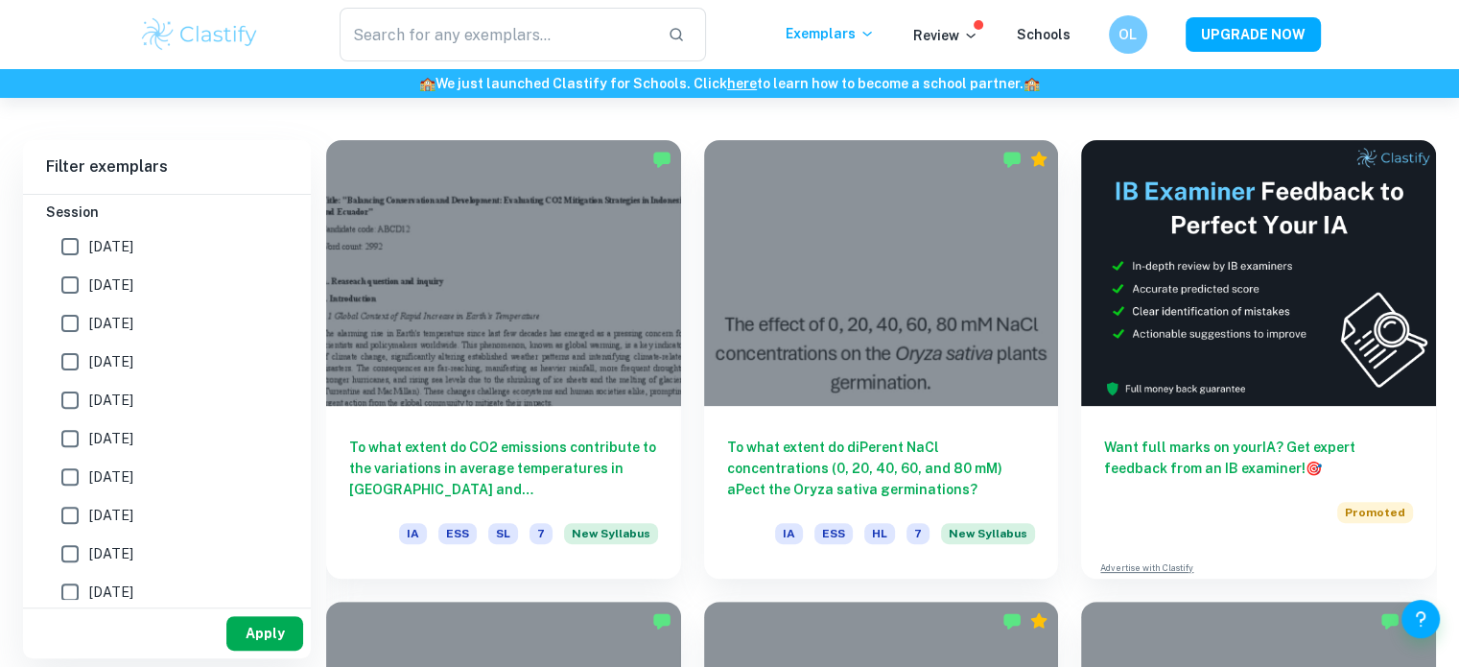
click at [266, 633] on button "Apply" at bounding box center [264, 633] width 77 height 35
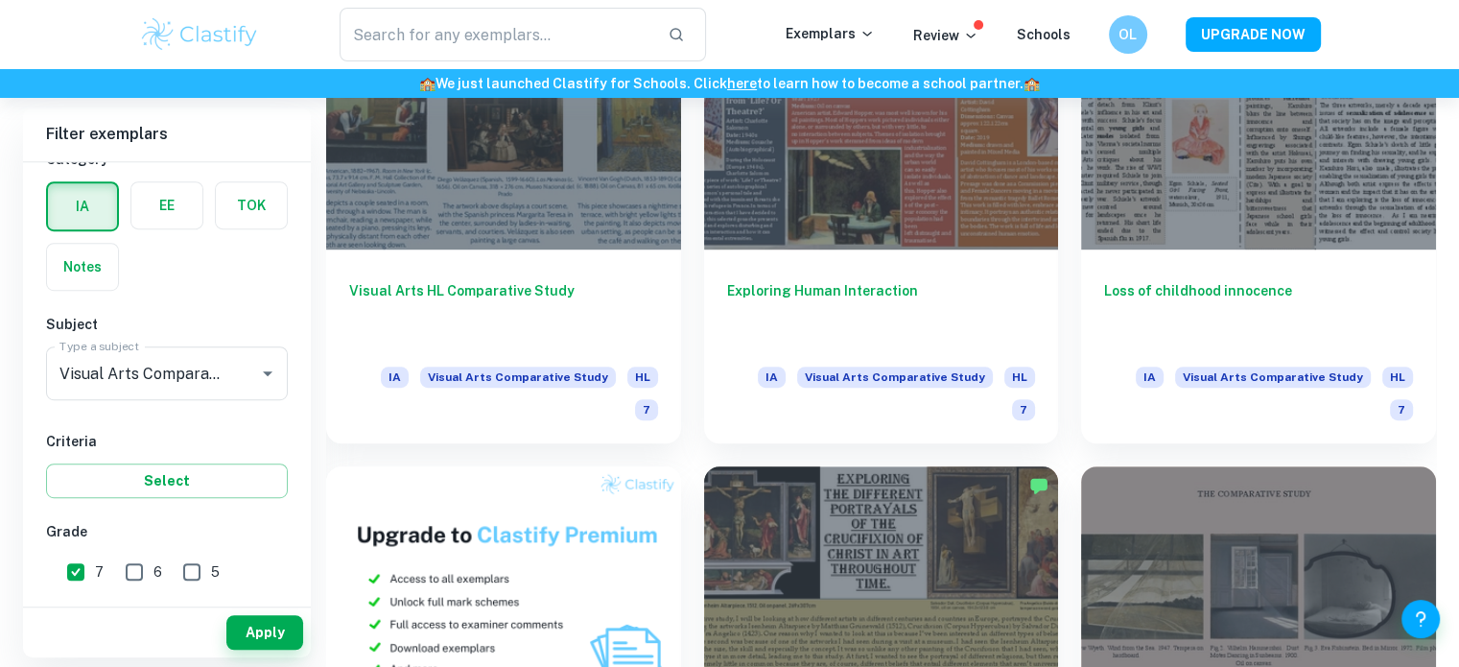
scroll to position [992, 0]
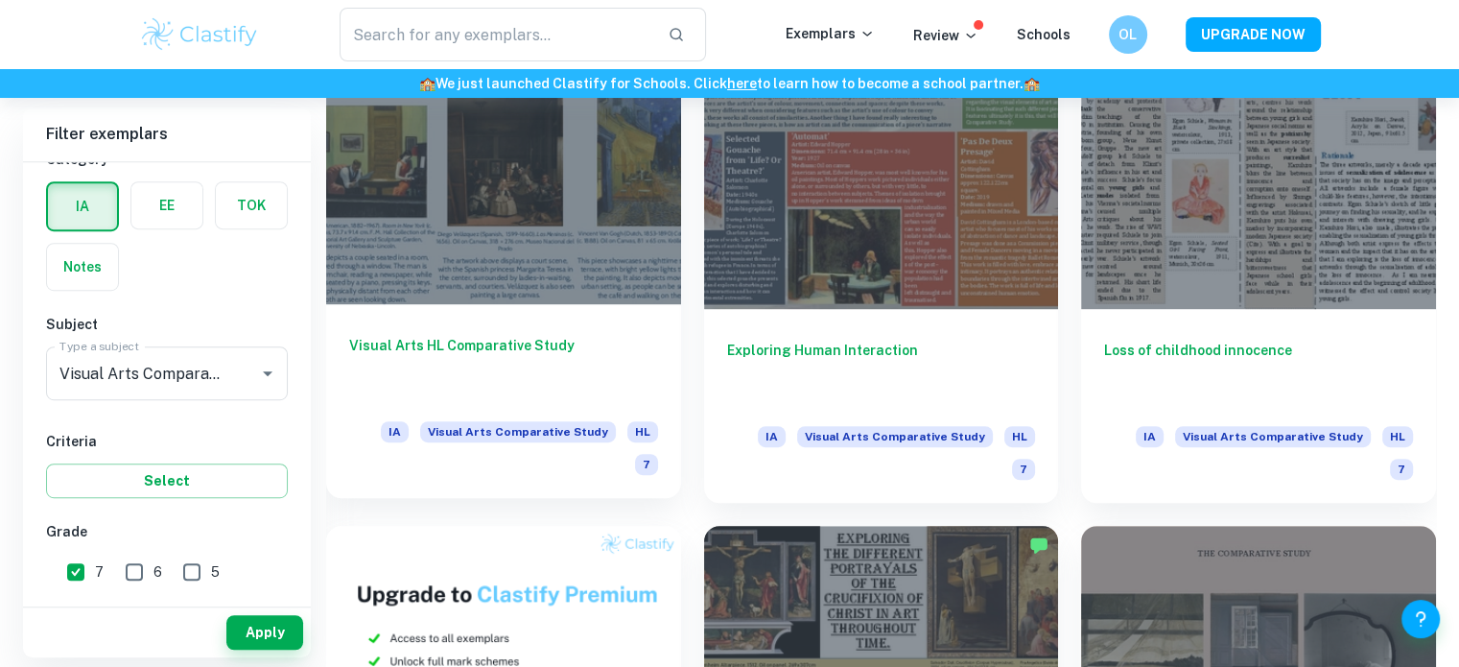
click at [572, 252] on div at bounding box center [503, 171] width 355 height 266
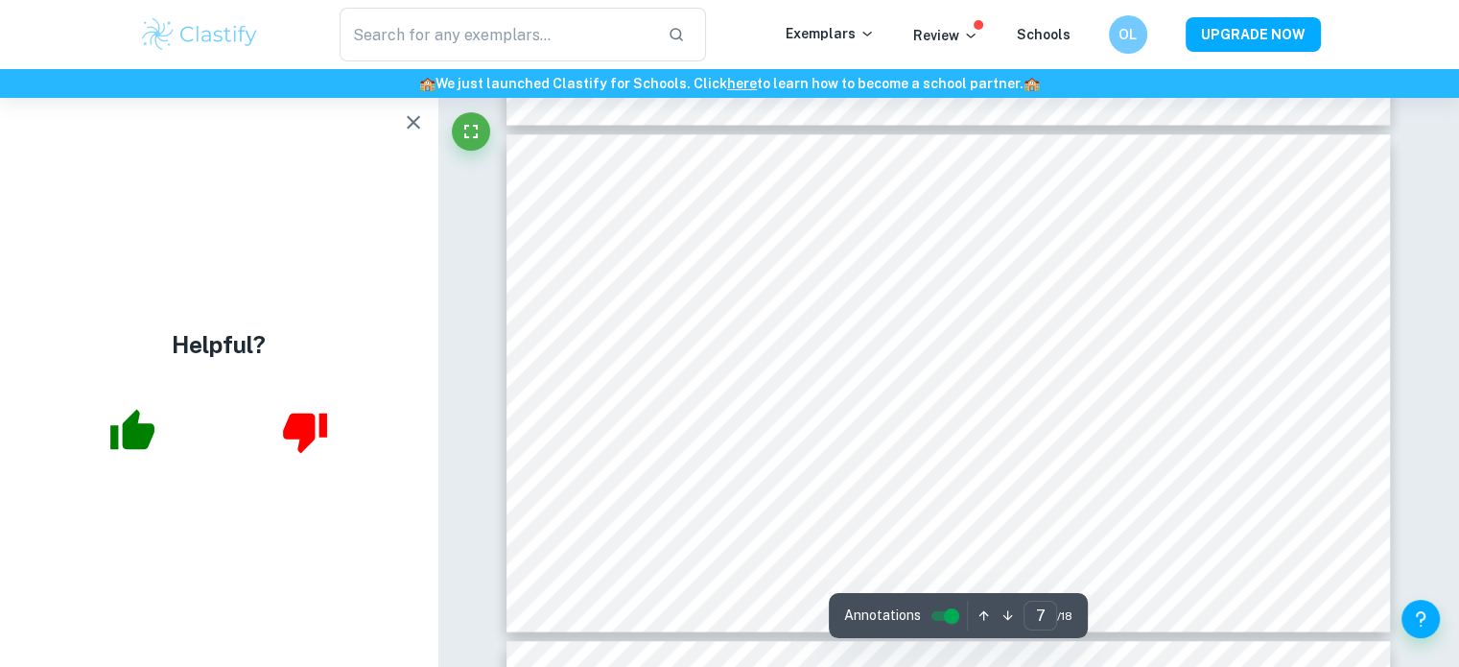
scroll to position [3307, 0]
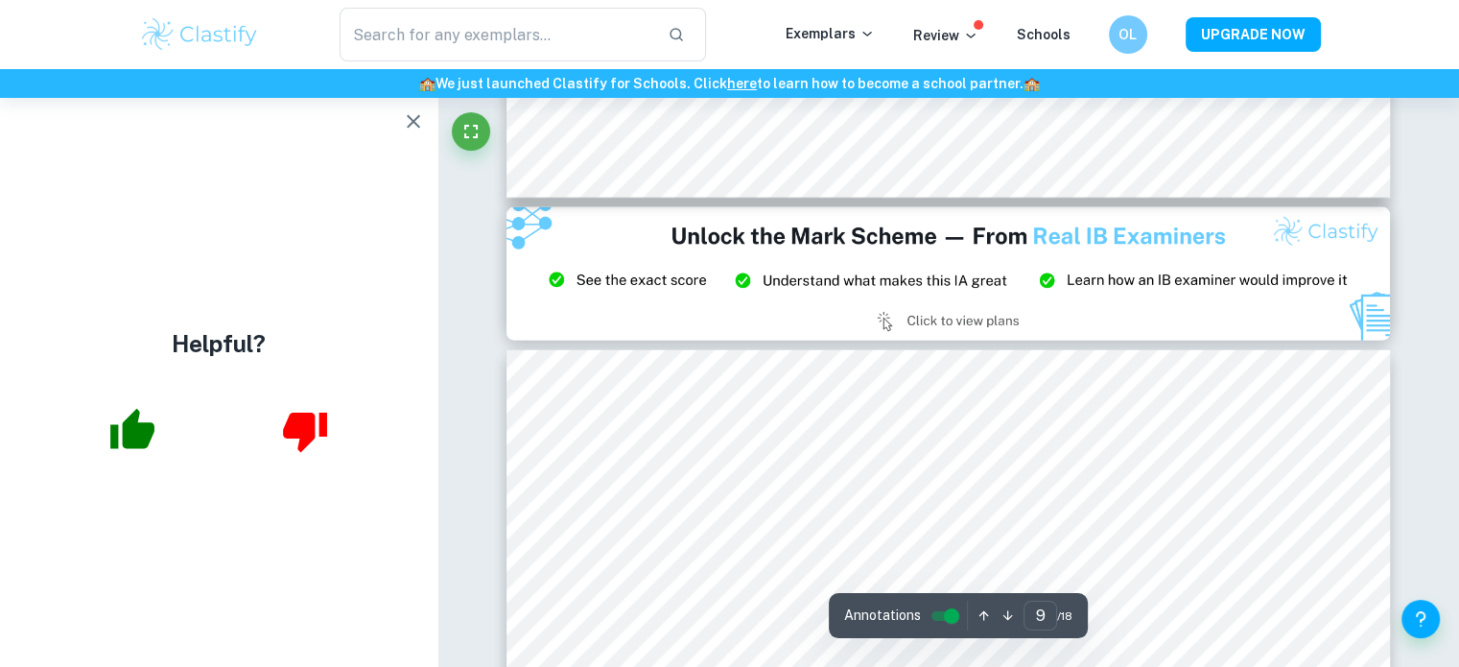
type input "8"
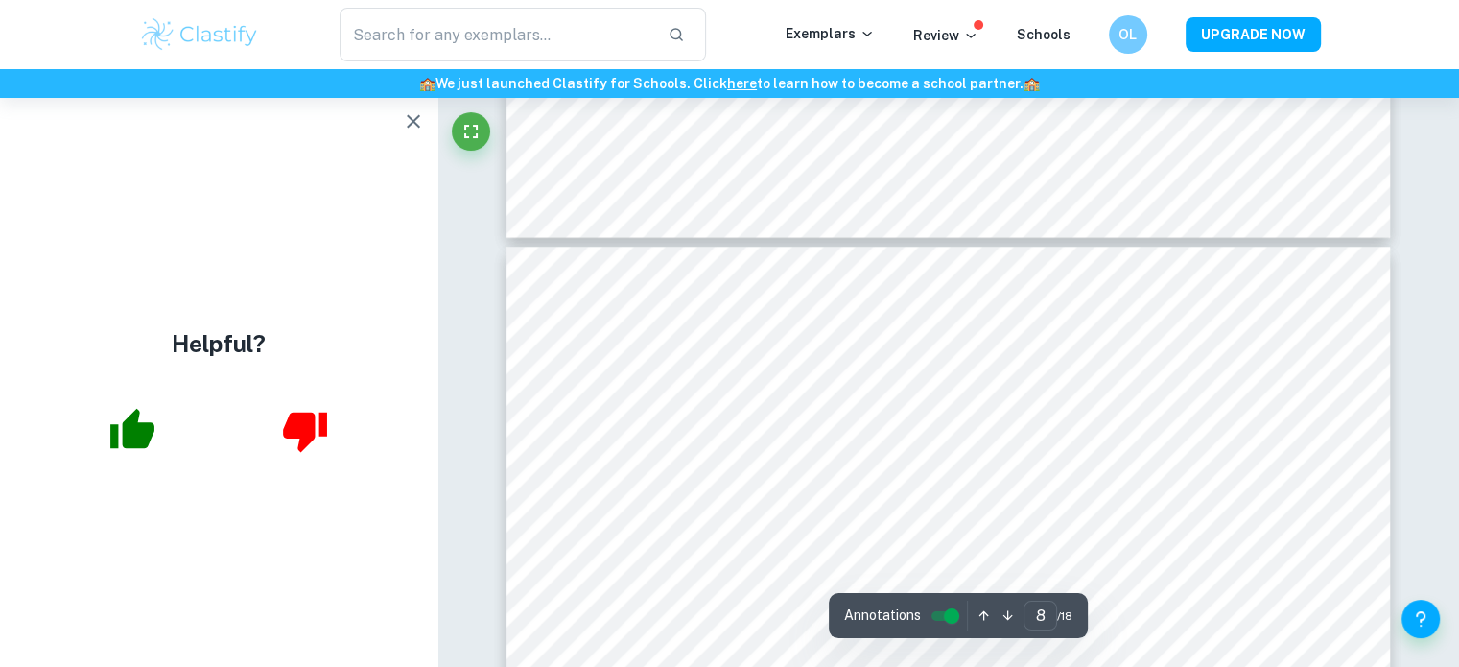
scroll to position [3677, 0]
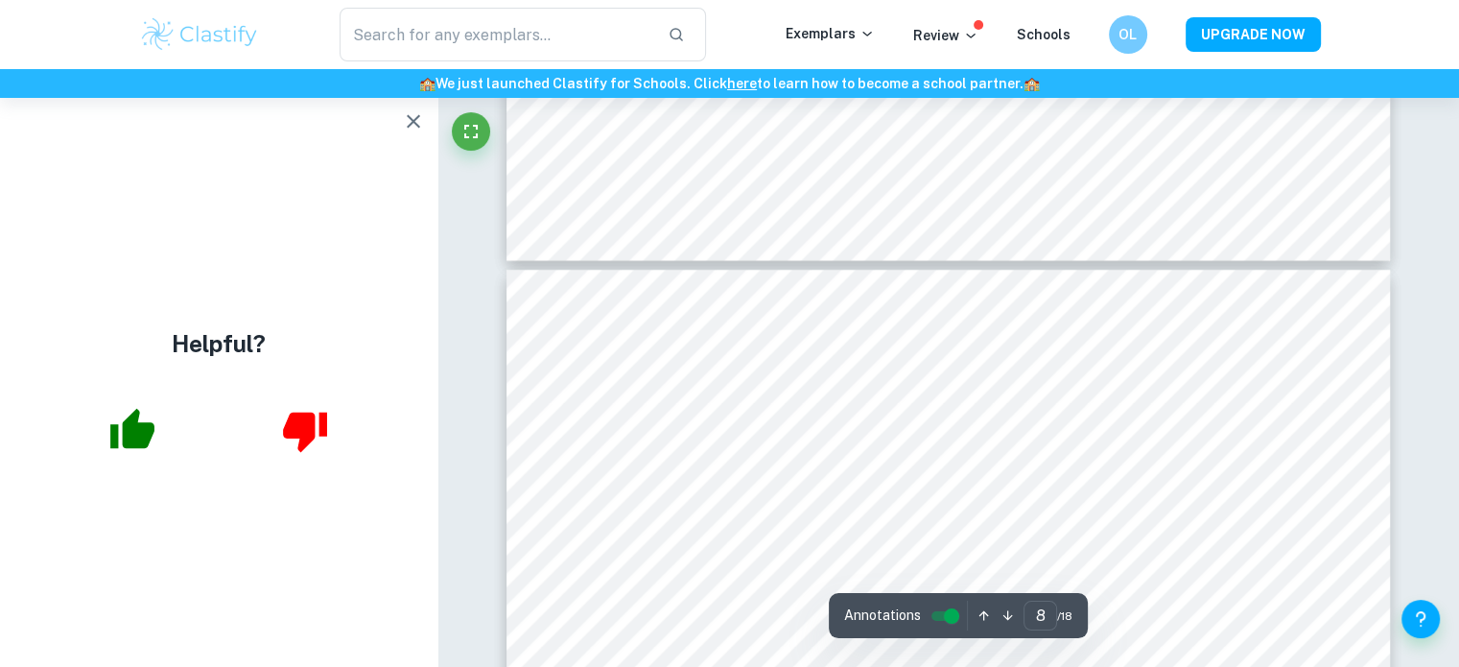
click at [405, 116] on icon "button" at bounding box center [413, 121] width 23 height 23
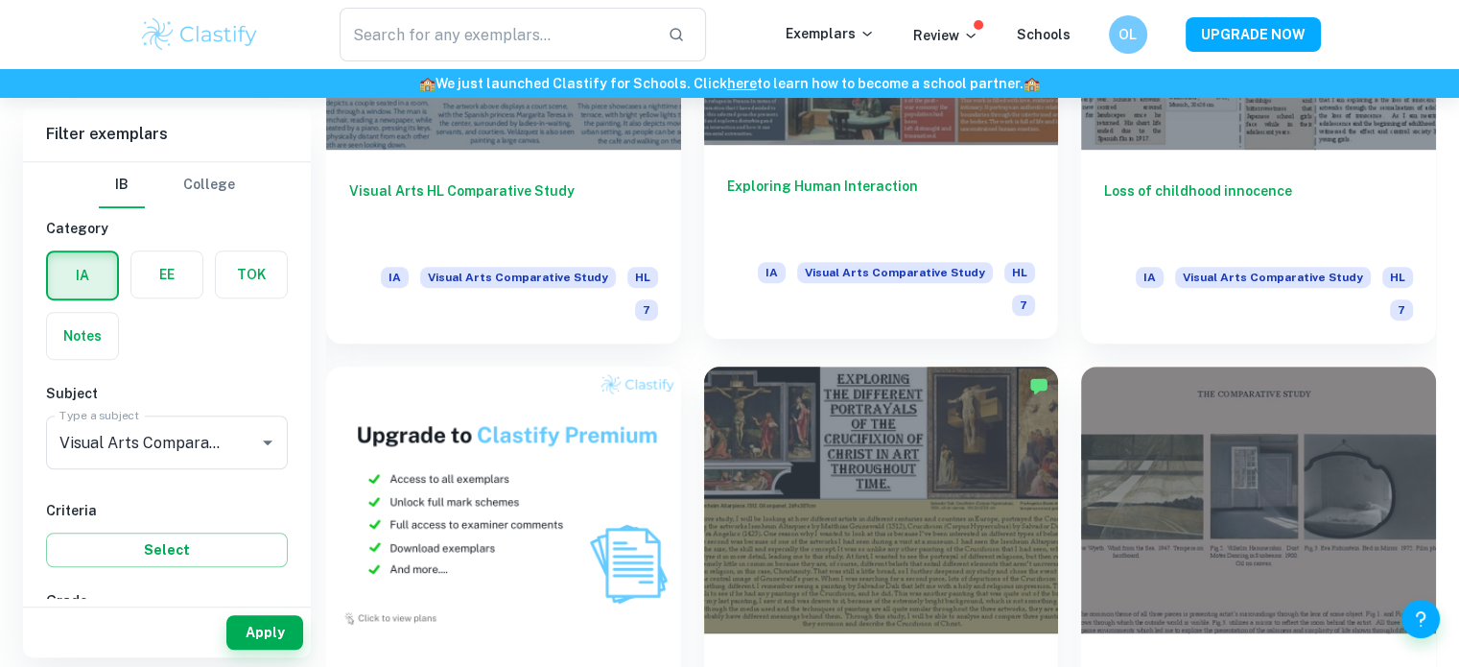
scroll to position [1141, 0]
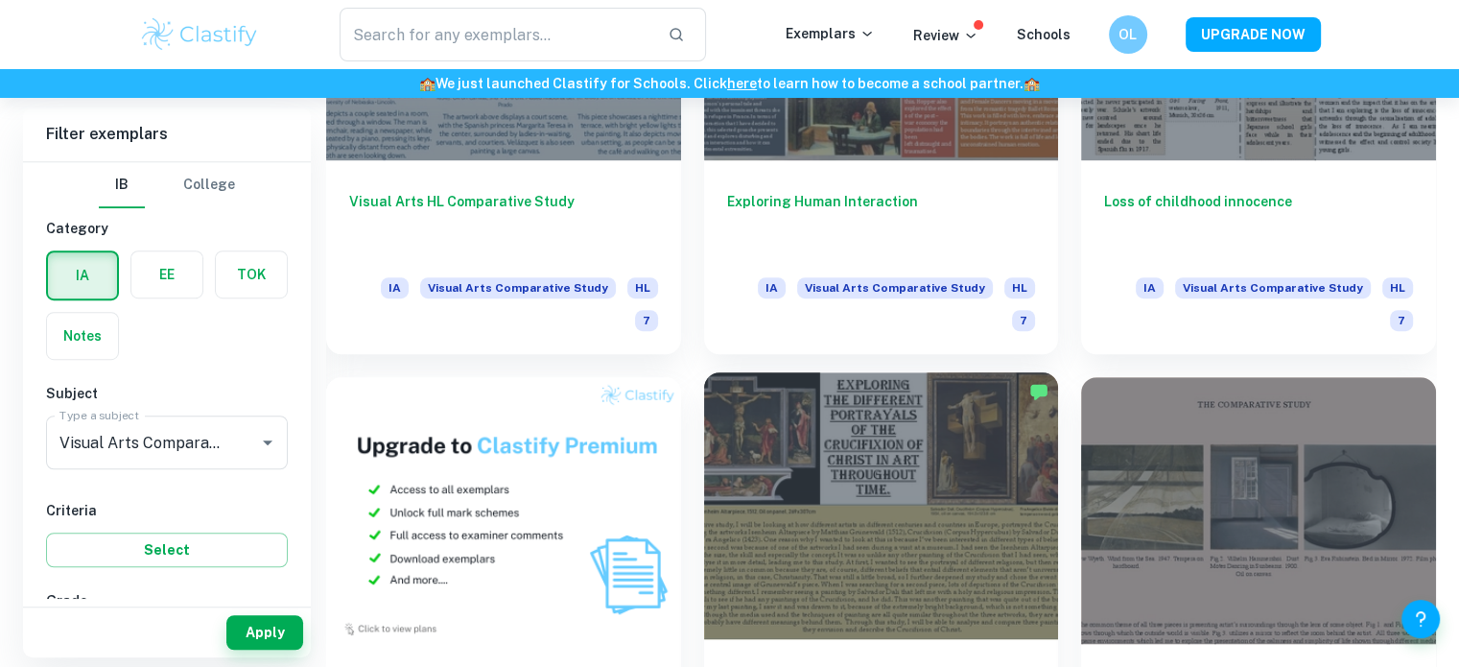
click at [895, 460] on div at bounding box center [881, 505] width 355 height 266
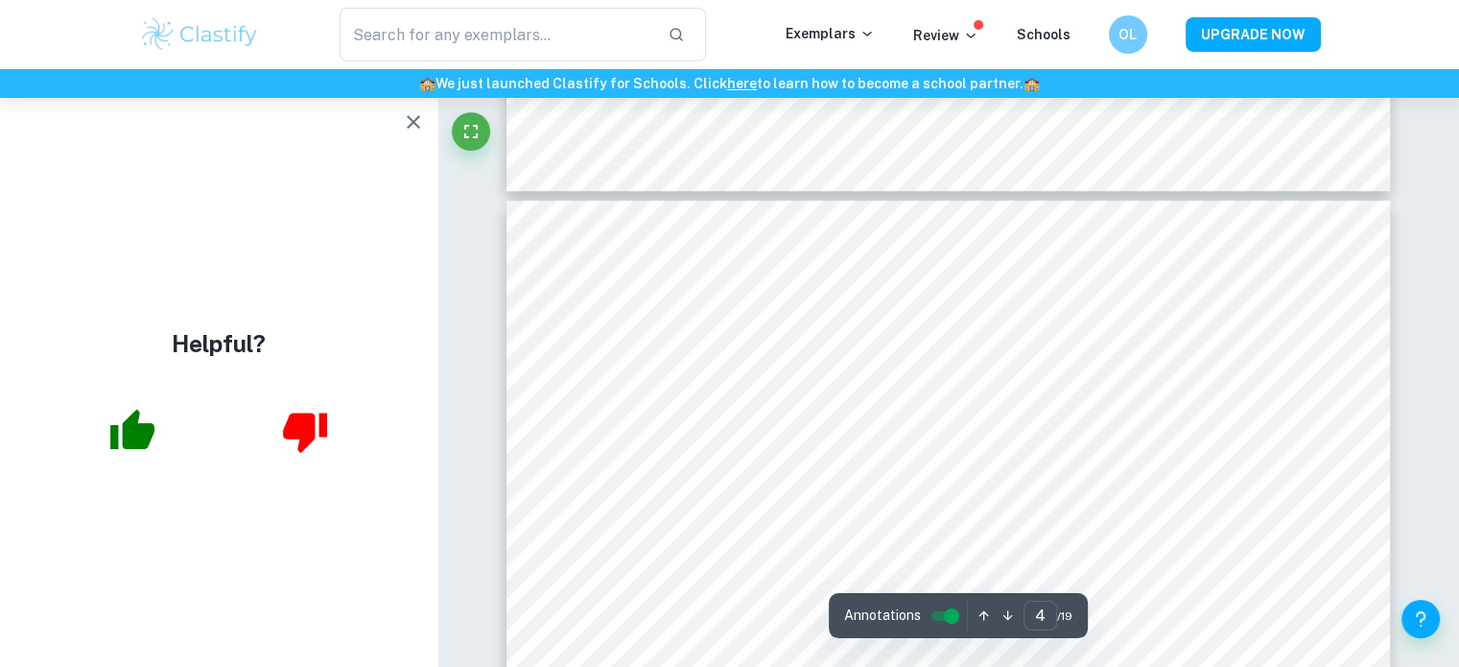
scroll to position [1824, 0]
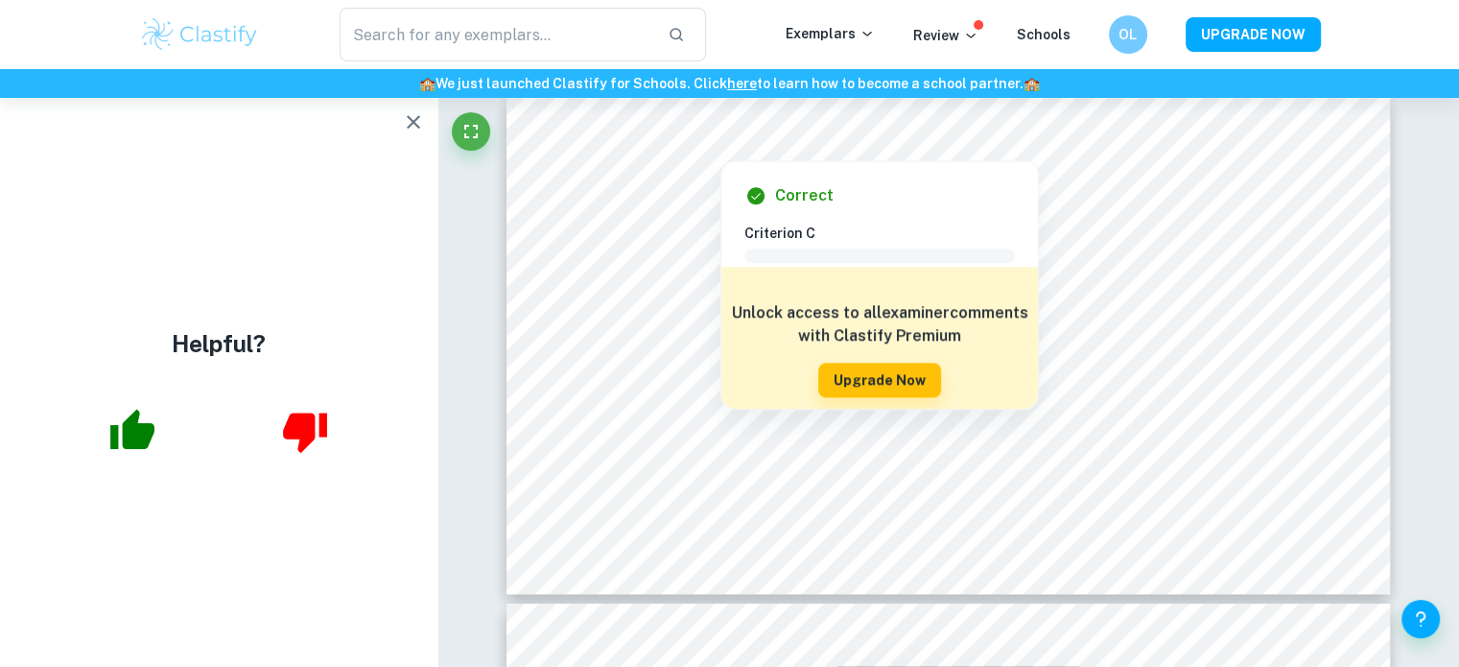
click at [130, 179] on div "Helpful?" at bounding box center [219, 382] width 438 height 569
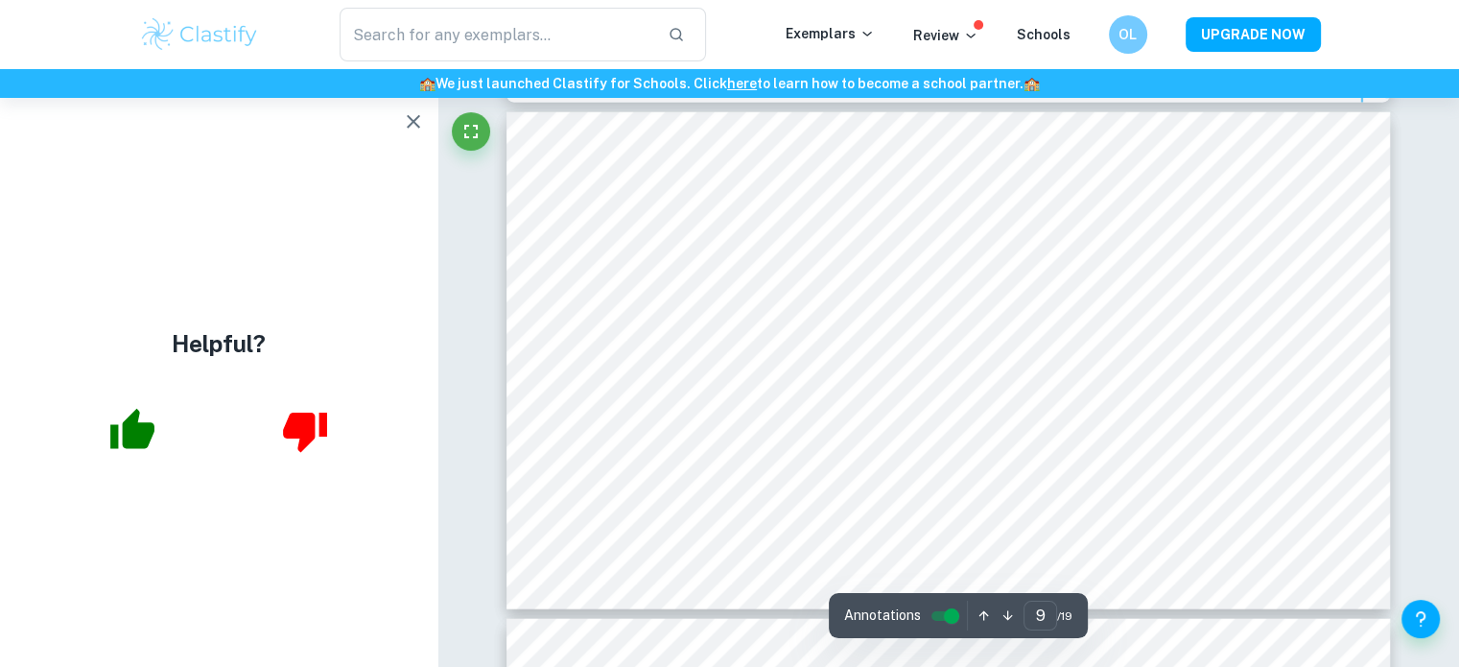
scroll to position [4486, 0]
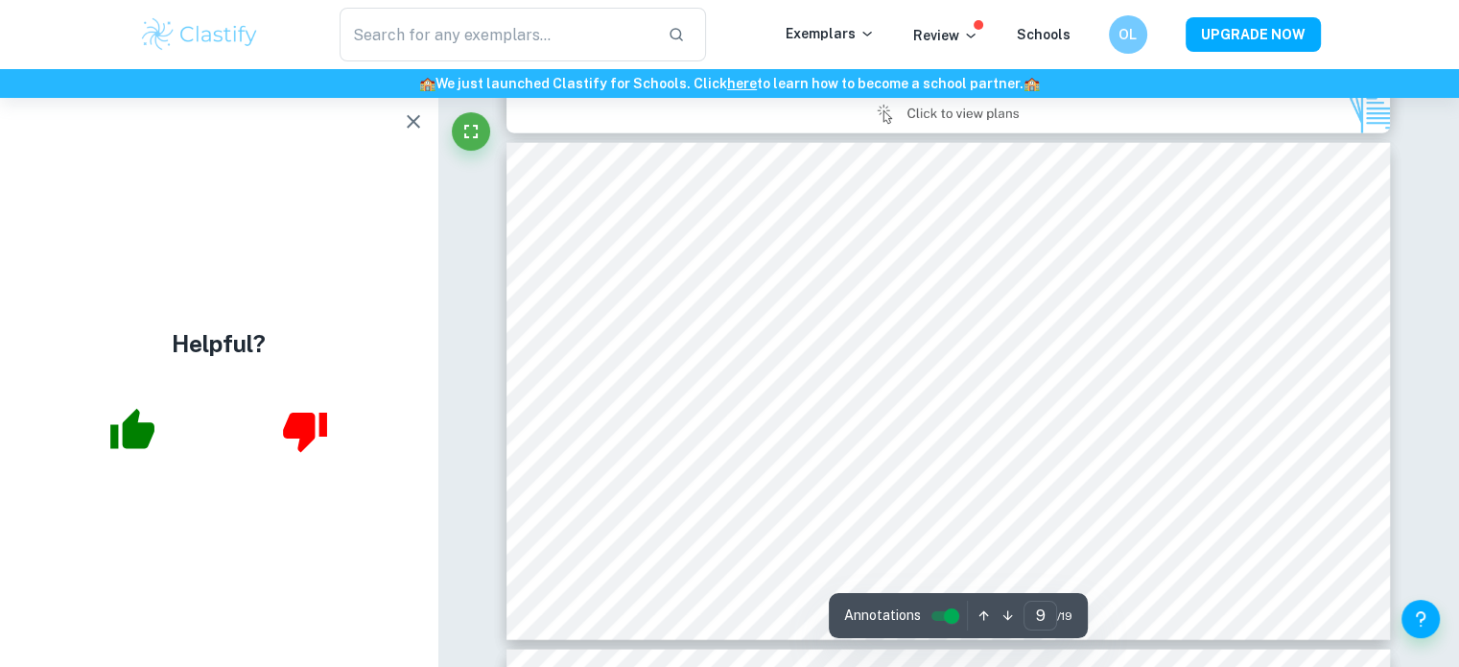
type input "8"
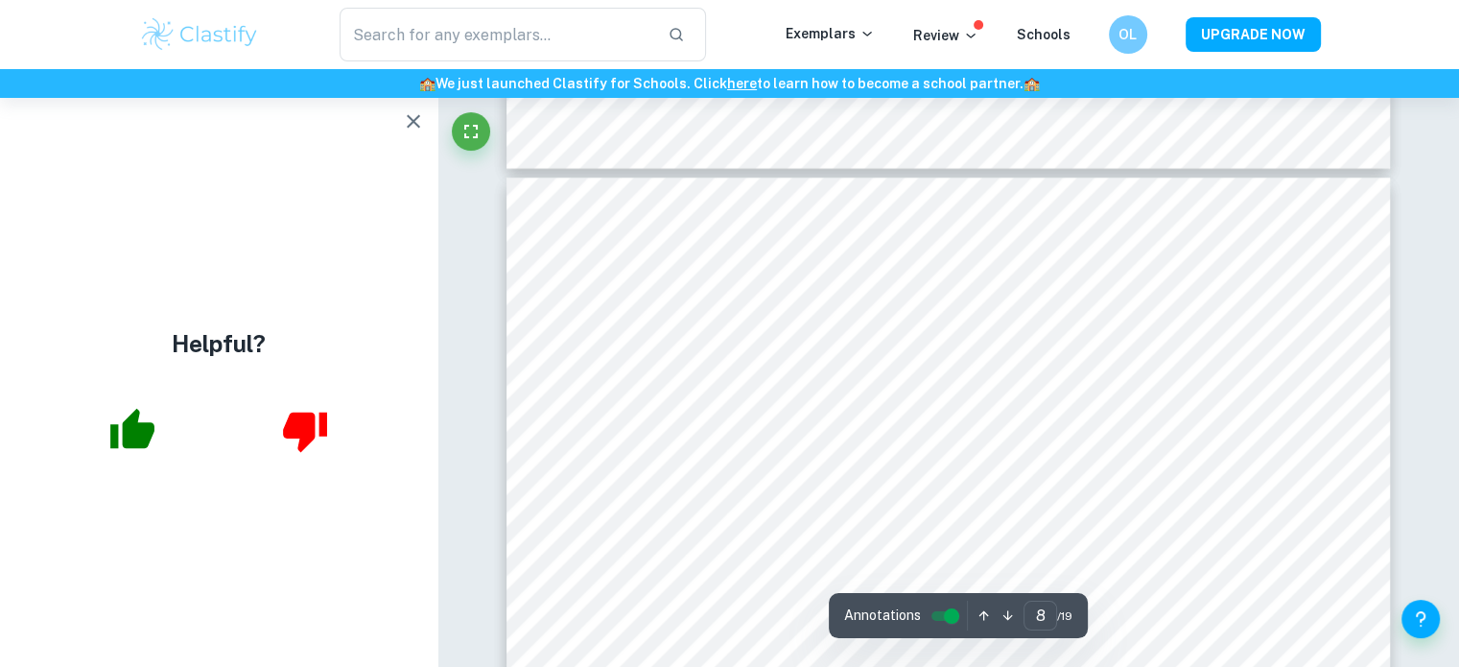
scroll to position [3766, 0]
